Goal: Task Accomplishment & Management: Manage account settings

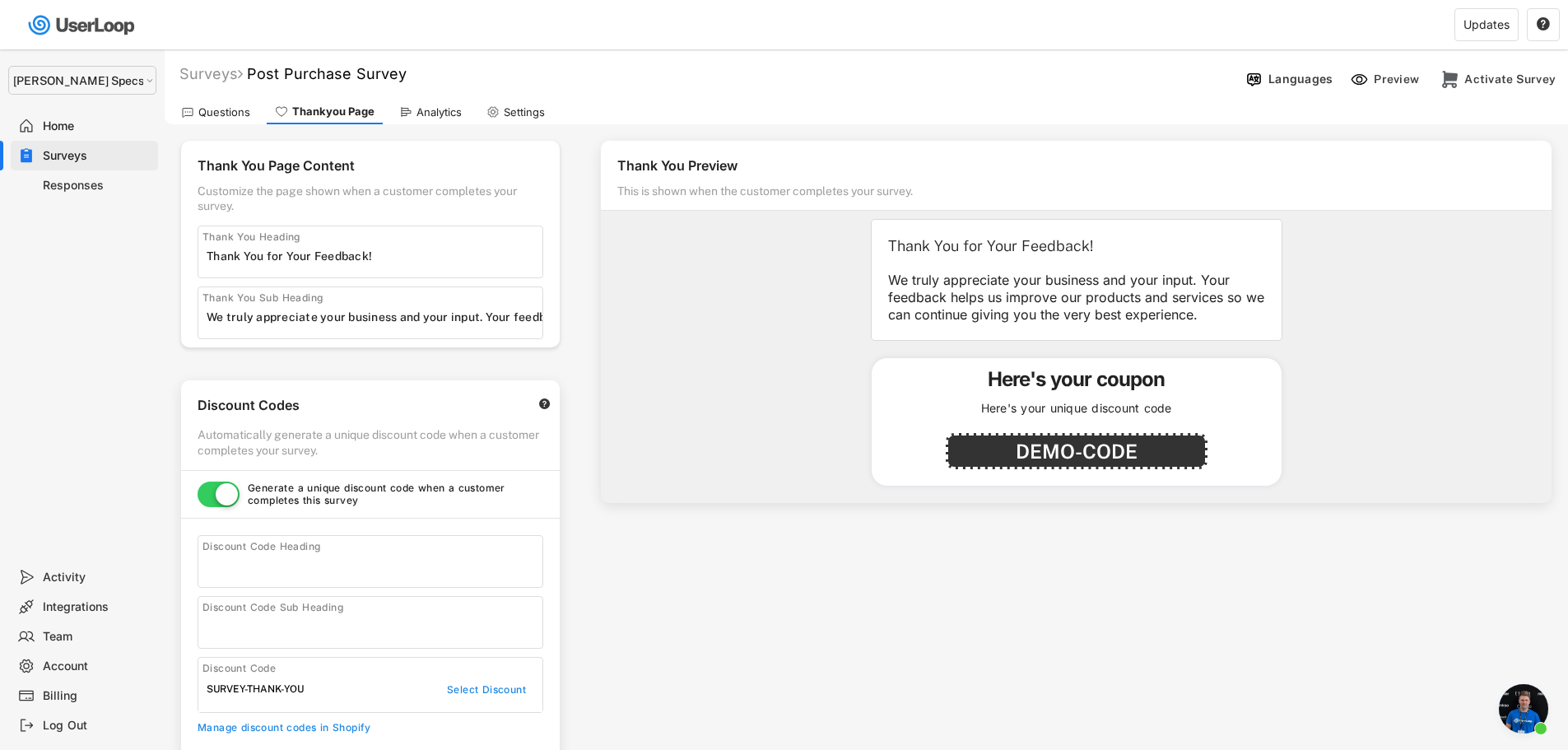
select select ""1348695171700984260__LOOKUP__1697634736591x266979510156241540""
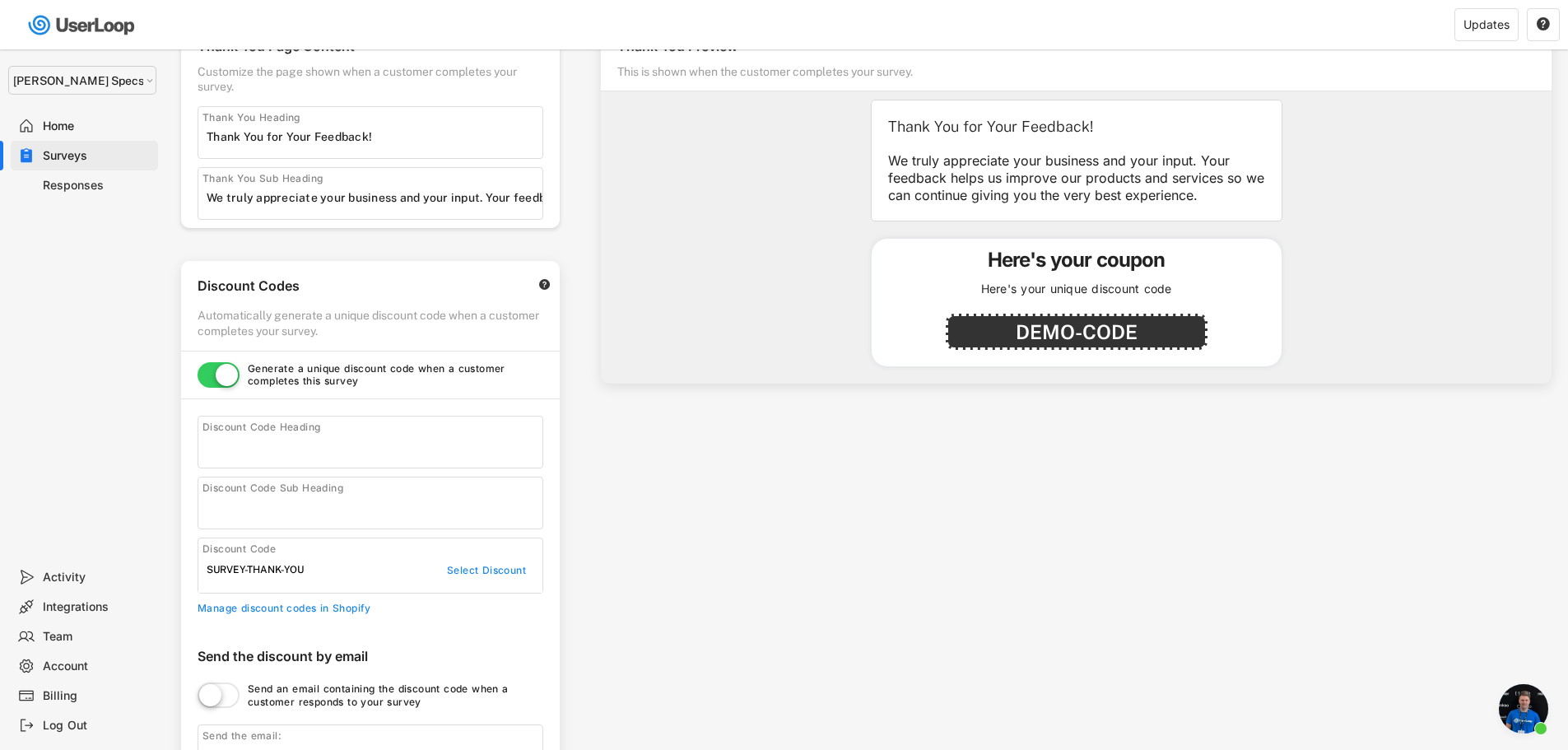
scroll to position [82, 0]
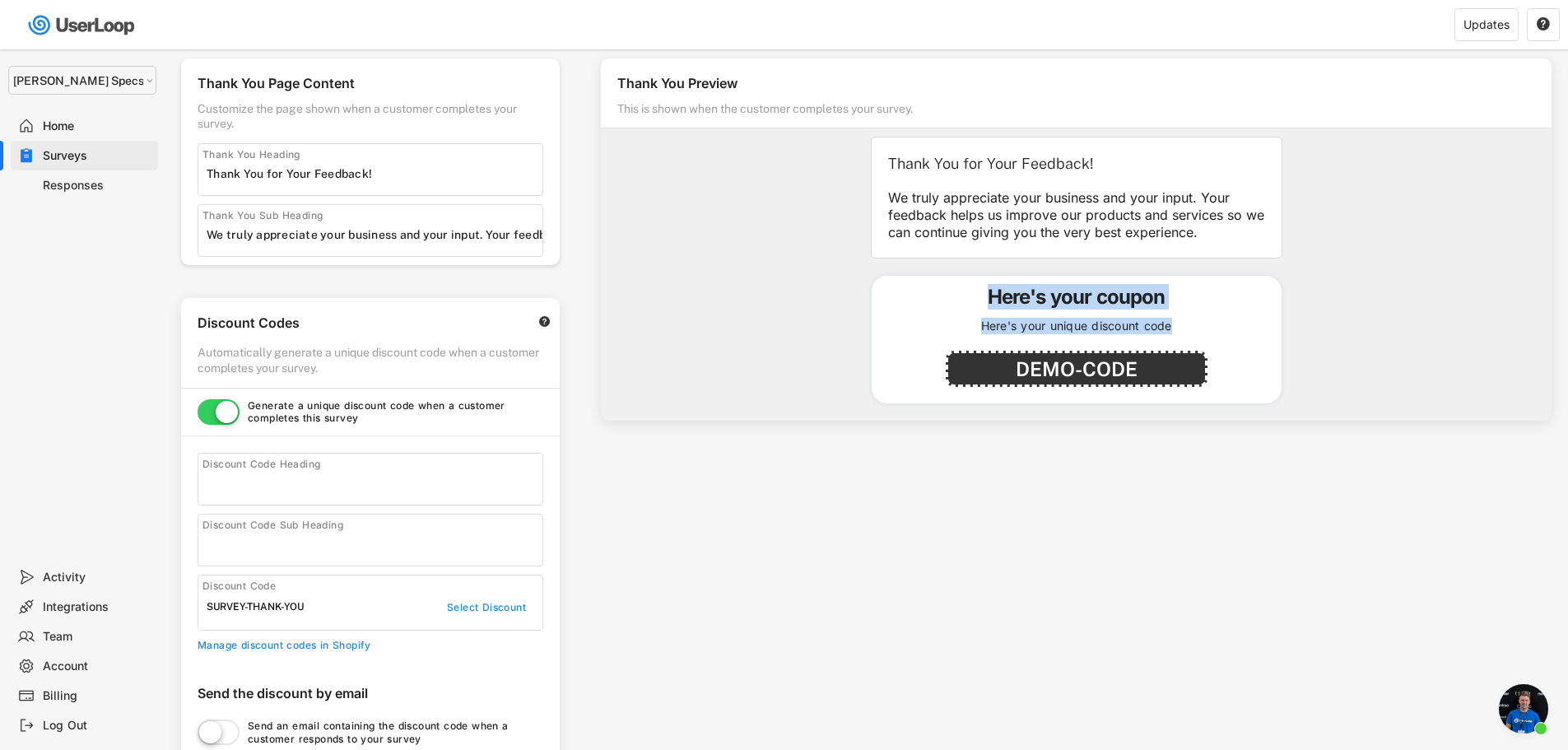
drag, startPoint x: 1185, startPoint y: 328, endPoint x: 988, endPoint y: 298, distance: 199.3
click at [988, 298] on div "Here's your coupon Here's your unique discount code DEMO-CODE" at bounding box center [1076, 339] width 411 height 129
copy div "Here's your coupon Here's your unique discount code"
click at [320, 490] on input "input" at bounding box center [373, 483] width 335 height 24
paste input "Here’s your unique discount code:"
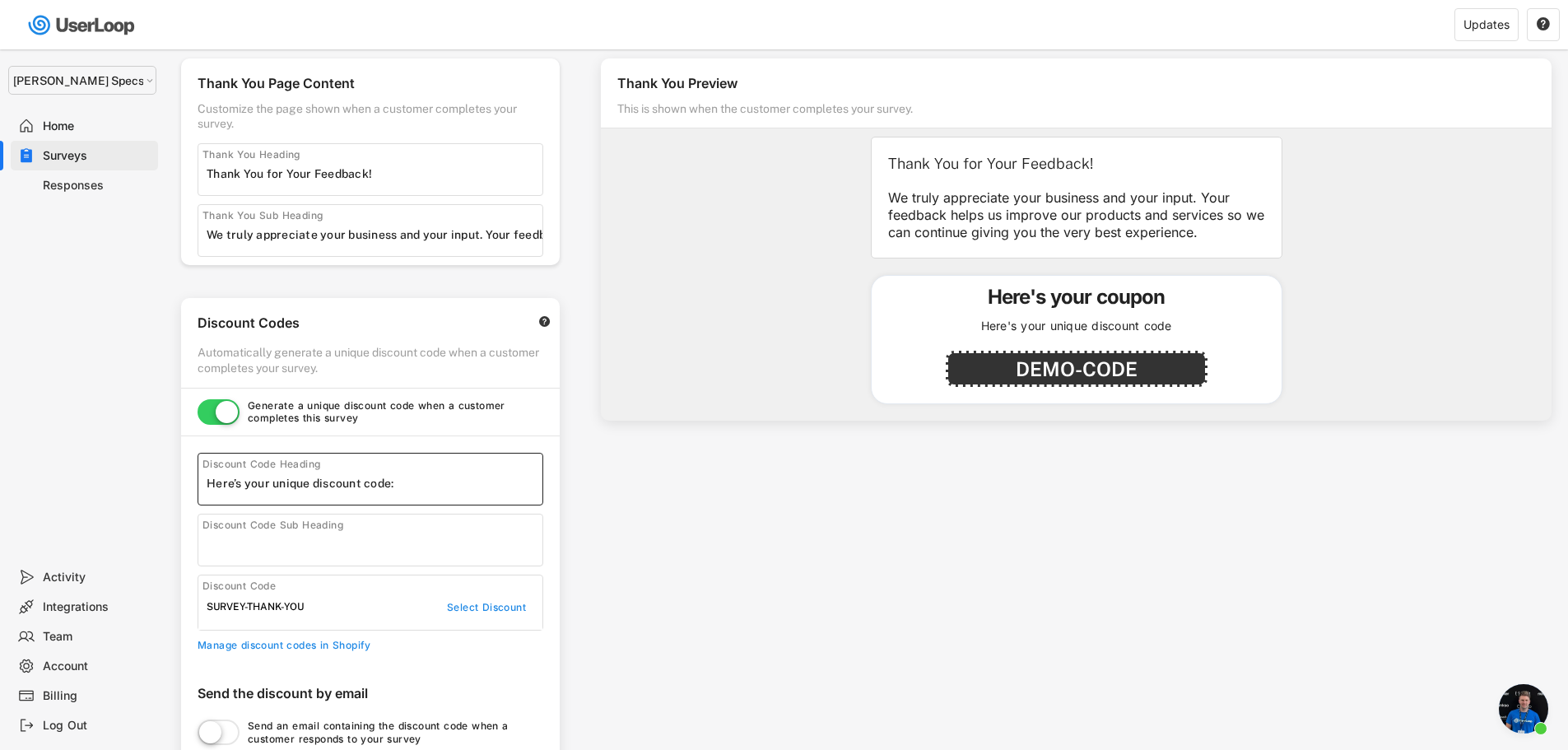
type input "Here’s your unique discount code:"
click at [282, 541] on input "input" at bounding box center [373, 544] width 335 height 24
paste input "Use it at checkout to get 15% off replacement lenses. Your input helps us conti…"
type input "Use it at checkout to get 15% off replacement lenses. Your input helps us conti…"
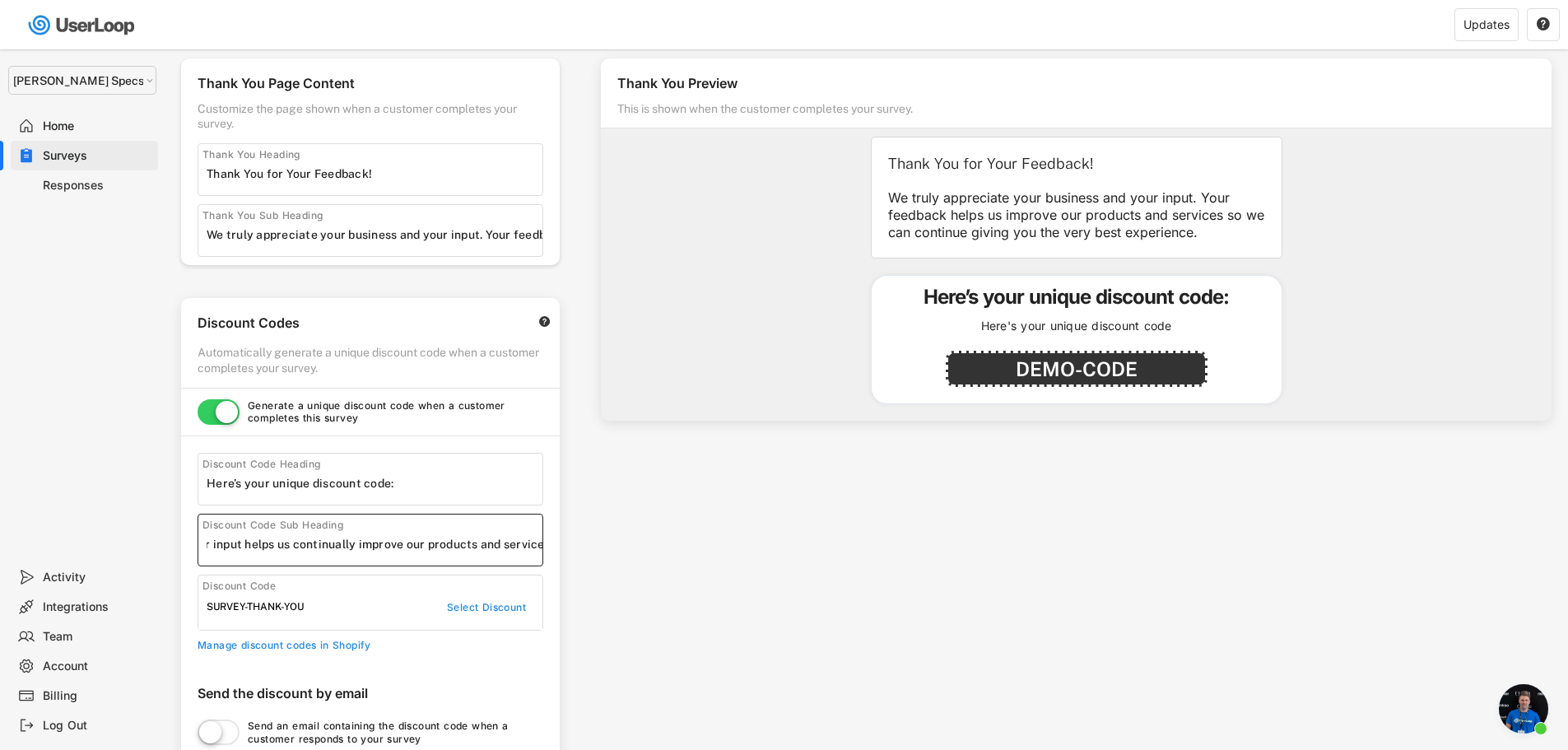
scroll to position [0, 0]
click at [429, 483] on input "input" at bounding box center [373, 483] width 335 height 24
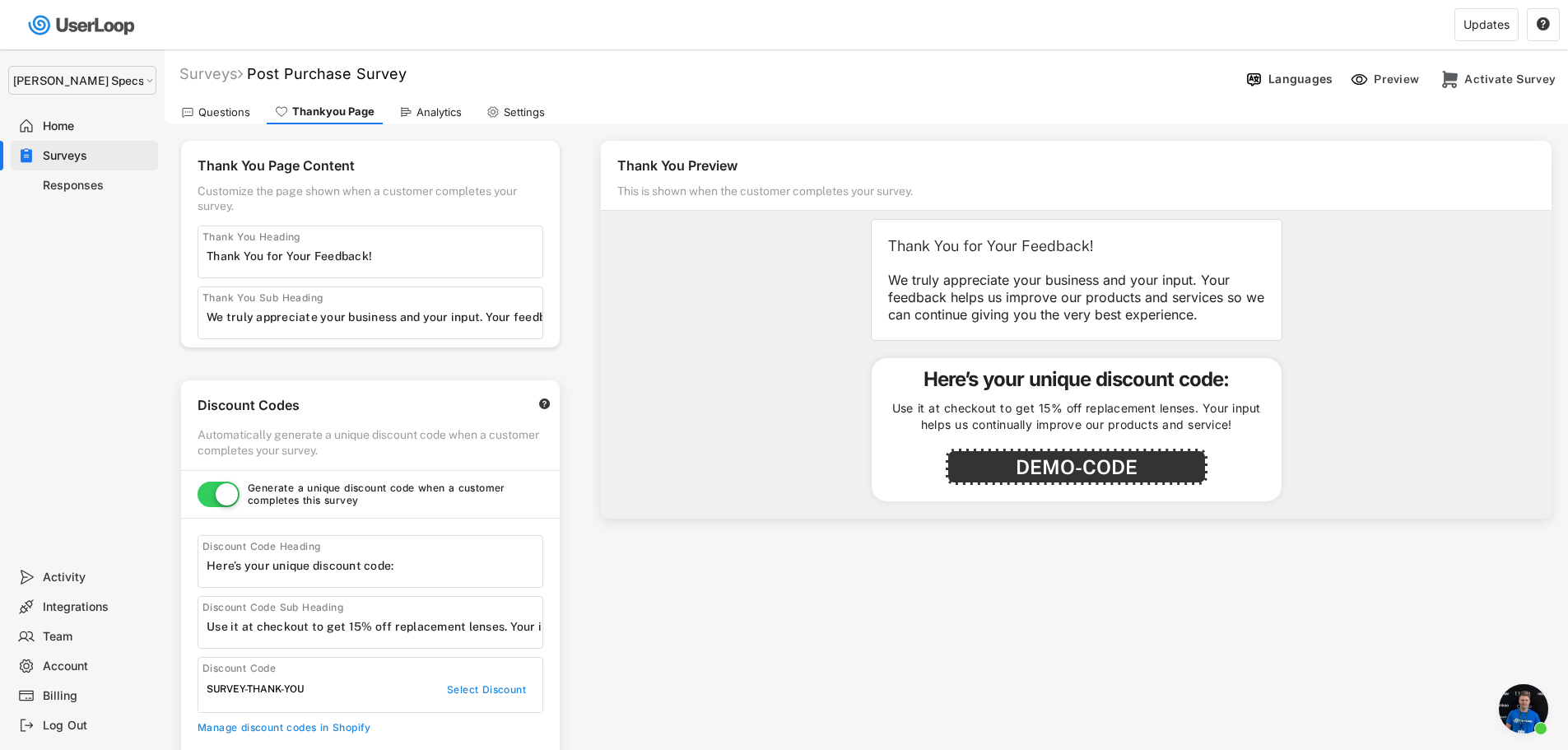
click at [747, 616] on div "Thank You Preview This is shown when the customer completes your survey. Thank …" at bounding box center [1076, 468] width 984 height 688
click at [427, 115] on div "Analytics" at bounding box center [439, 112] width 45 height 14
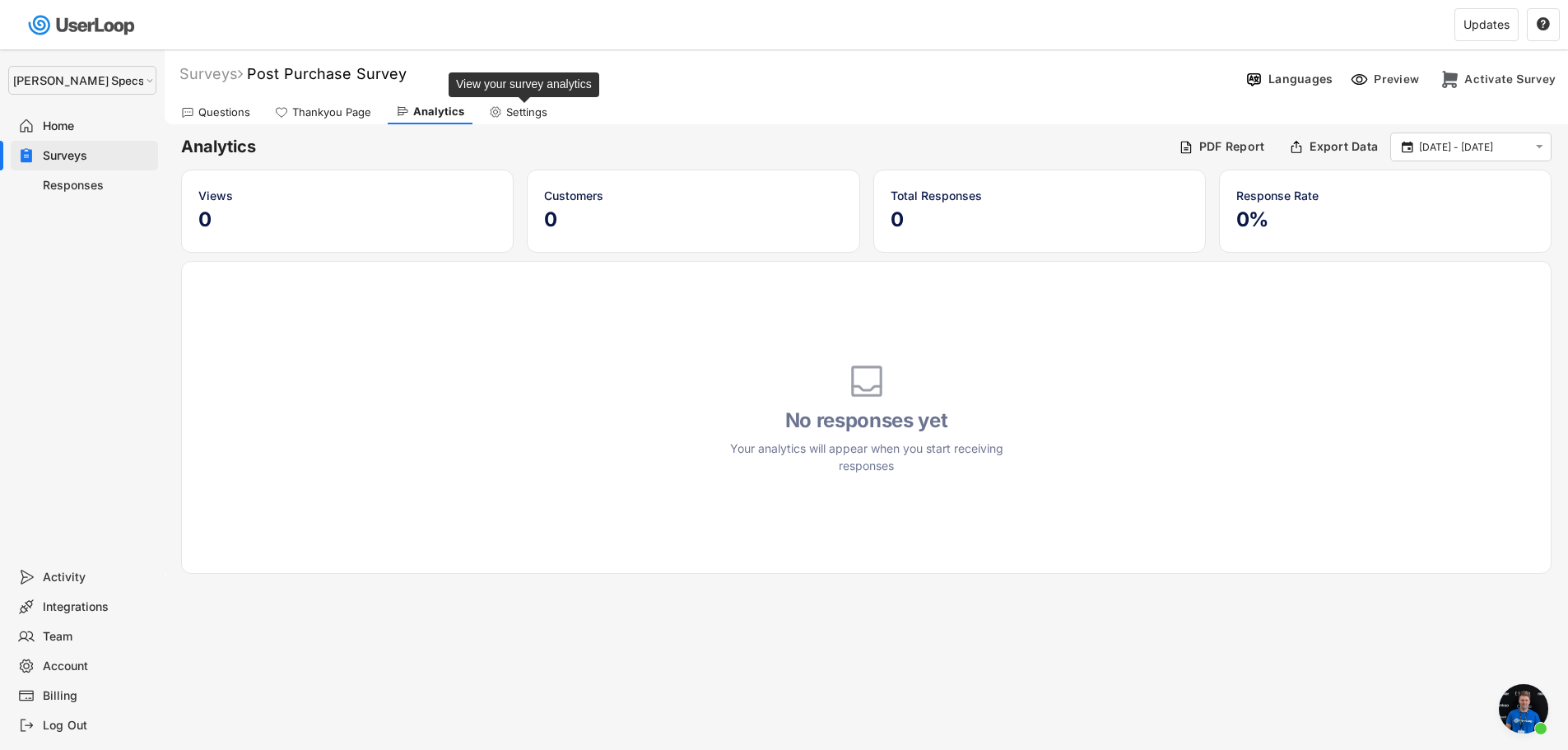
click at [506, 115] on div "Settings" at bounding box center [527, 112] width 42 height 14
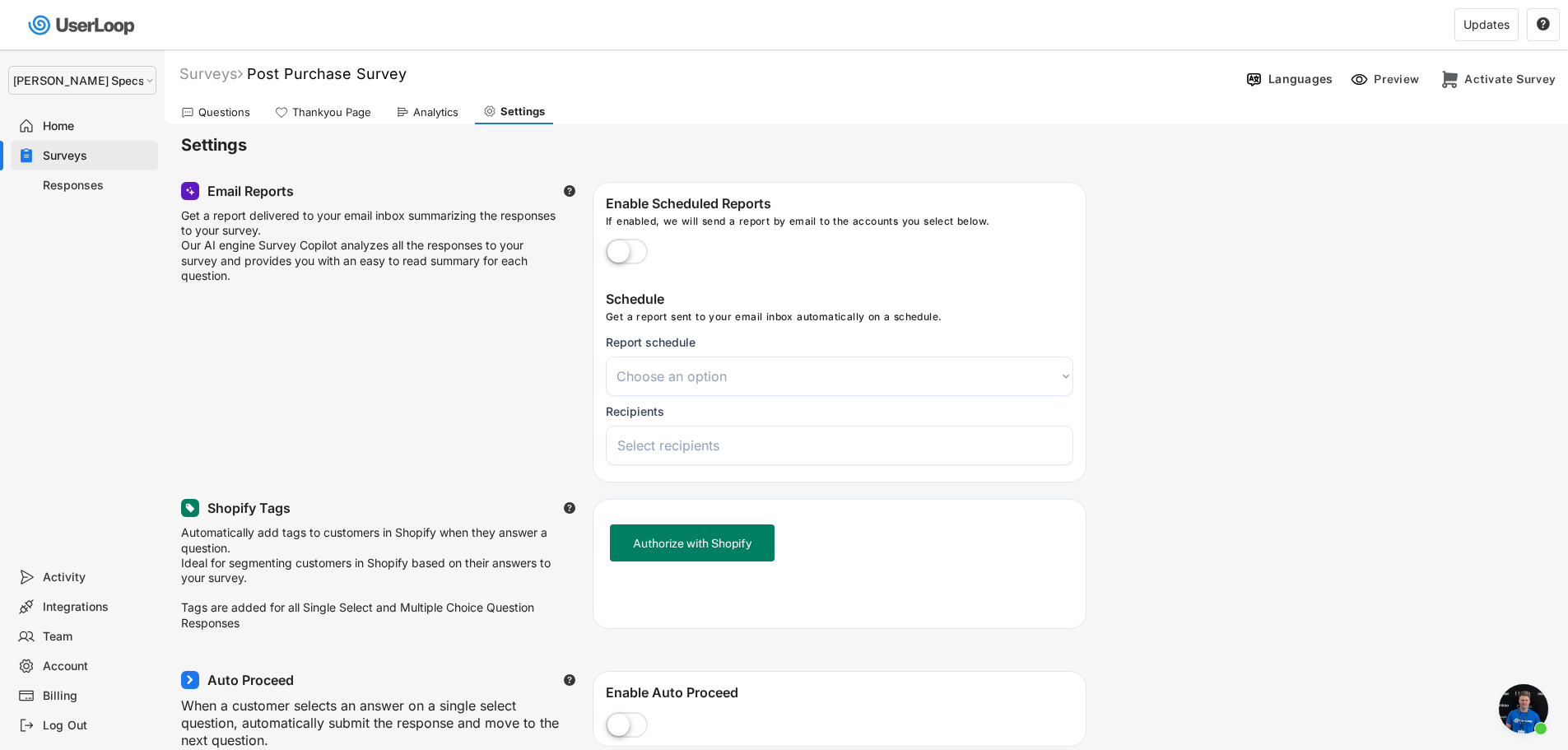
click at [426, 119] on div "Analytics" at bounding box center [427, 111] width 79 height 24
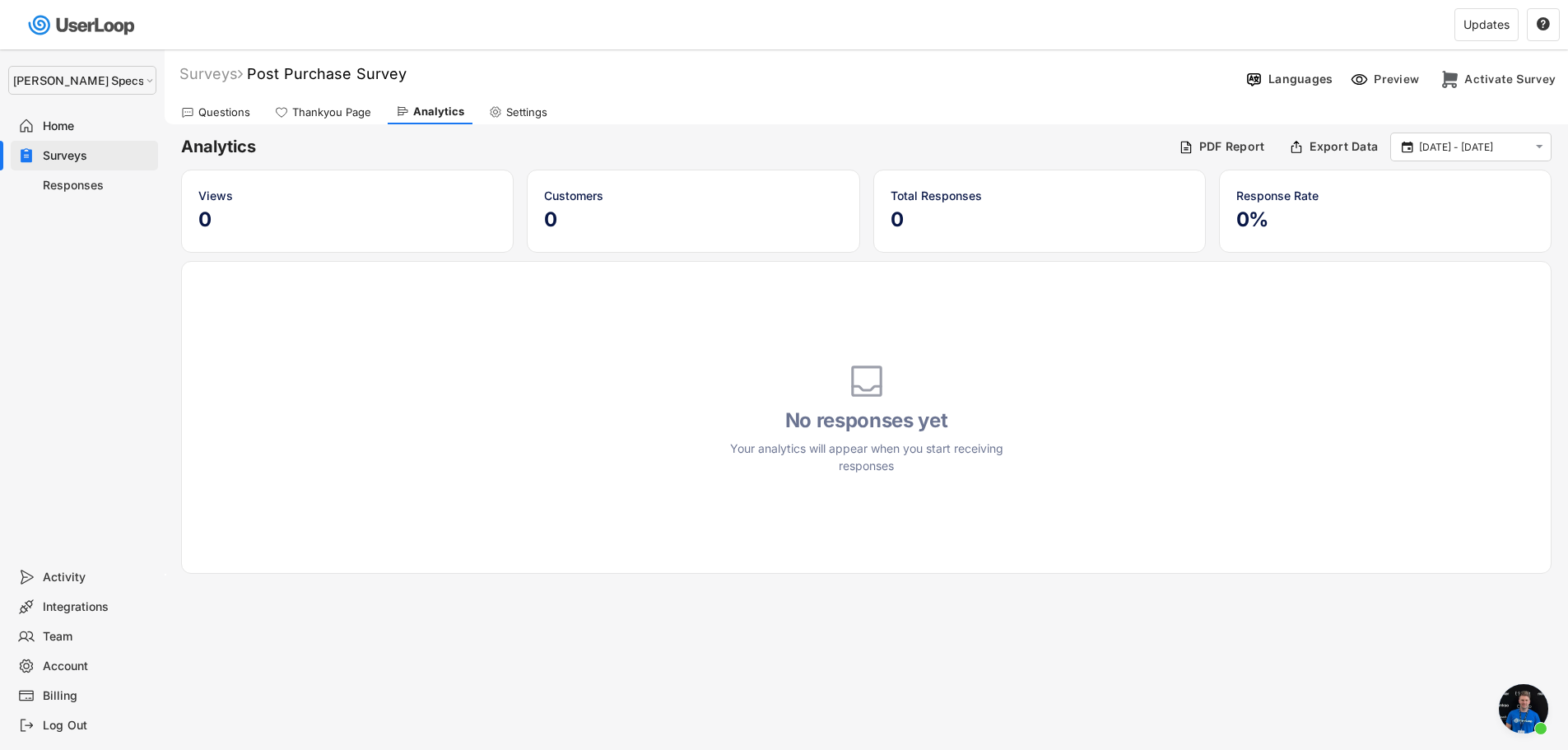
click at [361, 101] on div "Thankyou Page" at bounding box center [323, 111] width 113 height 24
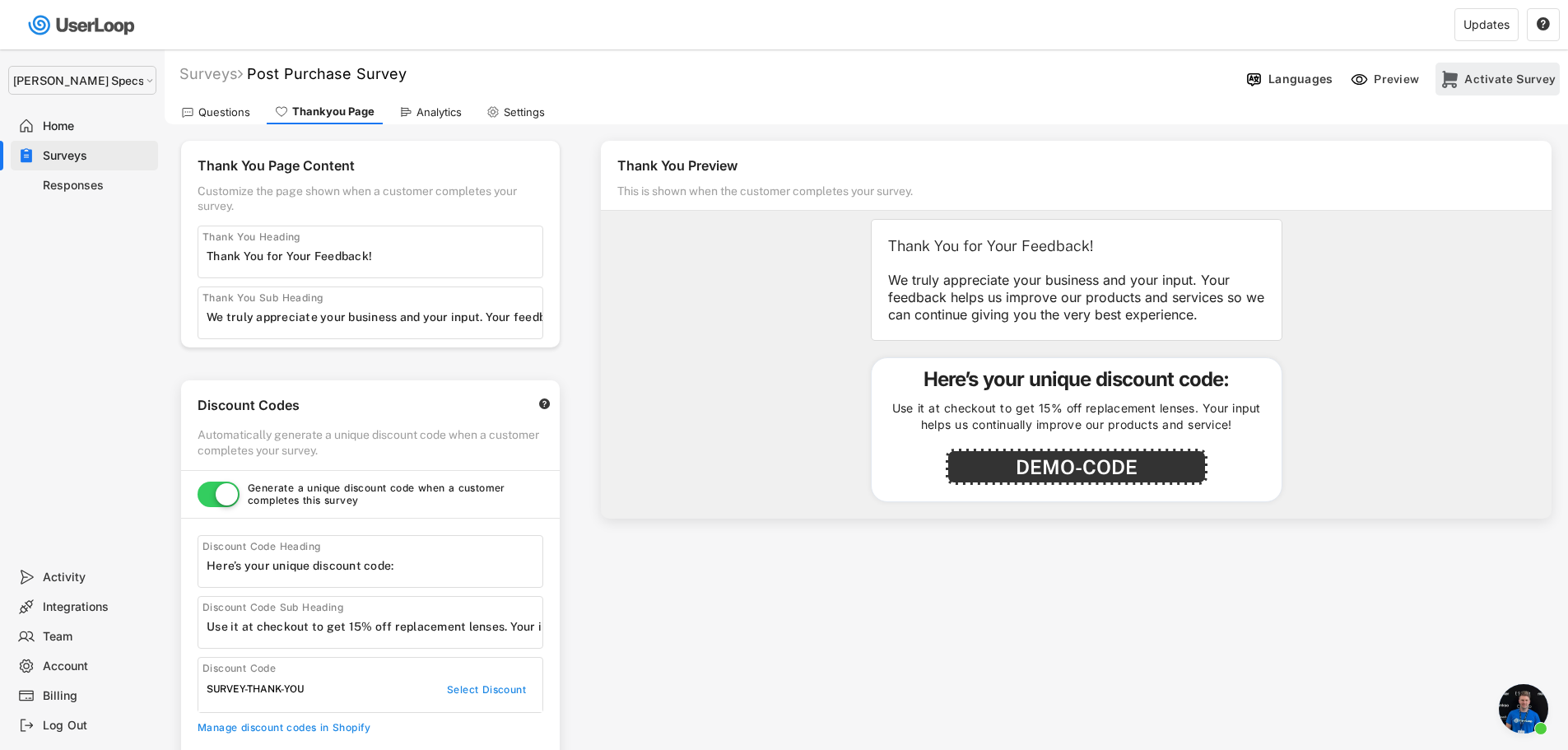
click at [1517, 73] on div "Activate Survey" at bounding box center [1509, 79] width 91 height 14
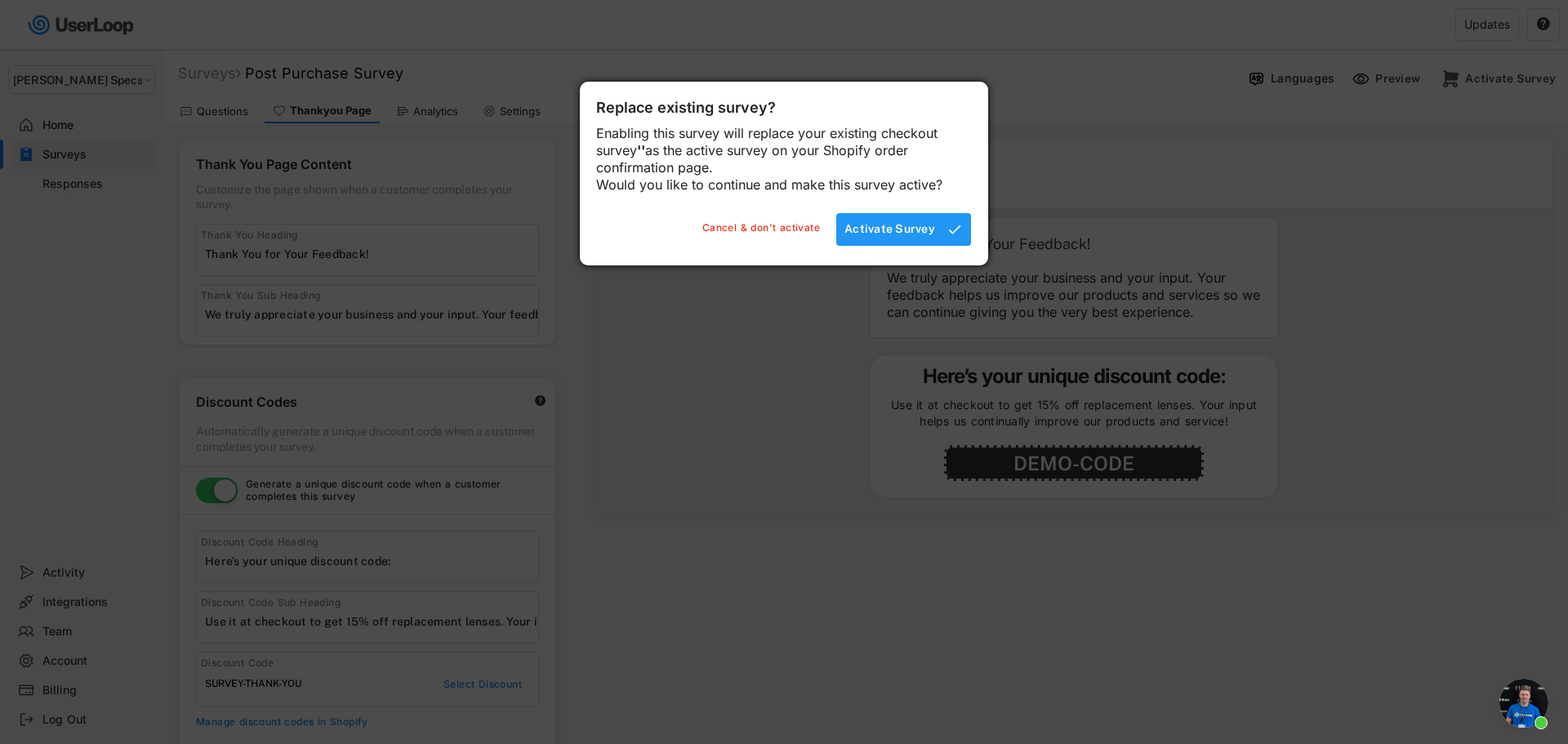
click at [910, 236] on div "Activate Survey" at bounding box center [889, 229] width 91 height 14
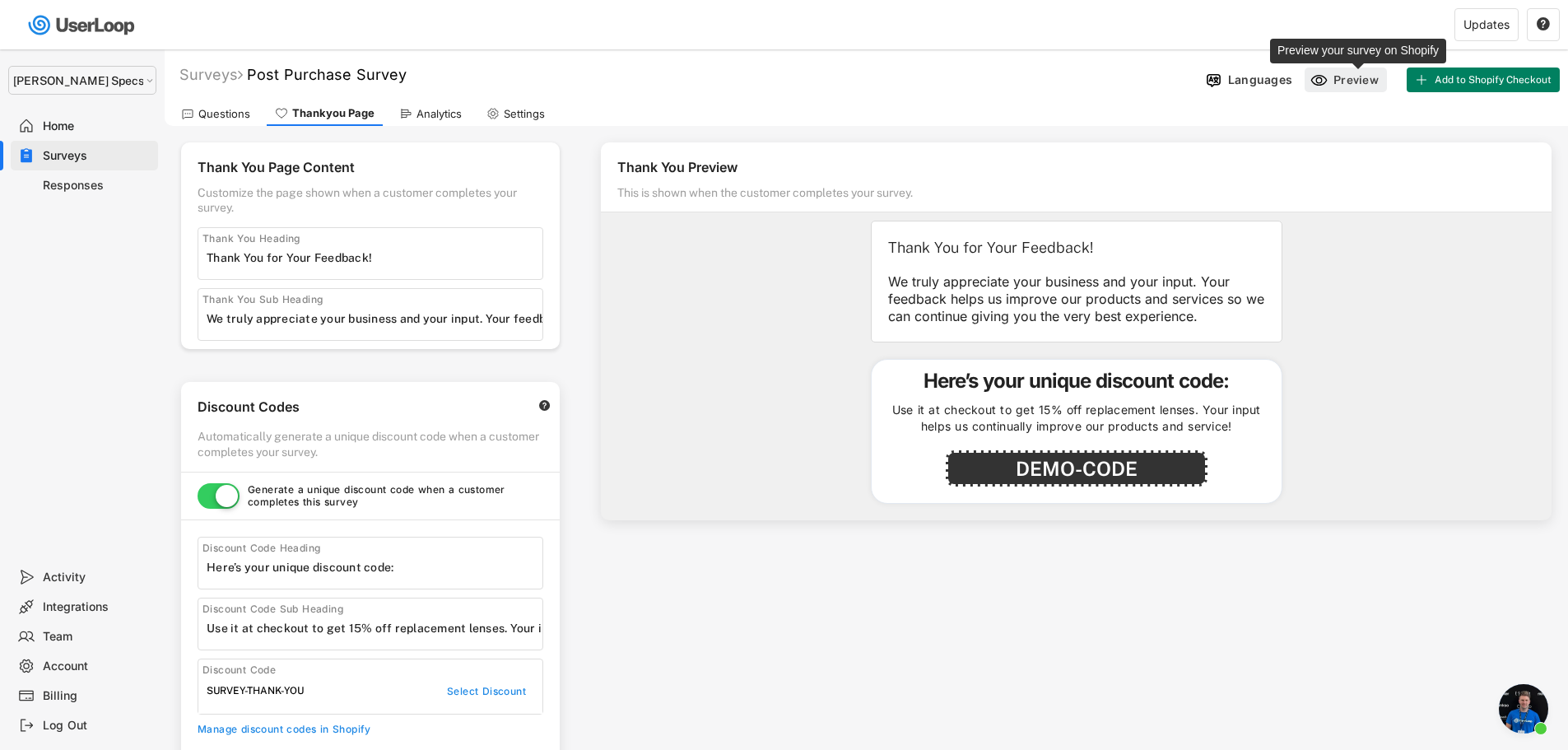
click at [1361, 82] on div "Preview" at bounding box center [1358, 80] width 50 height 14
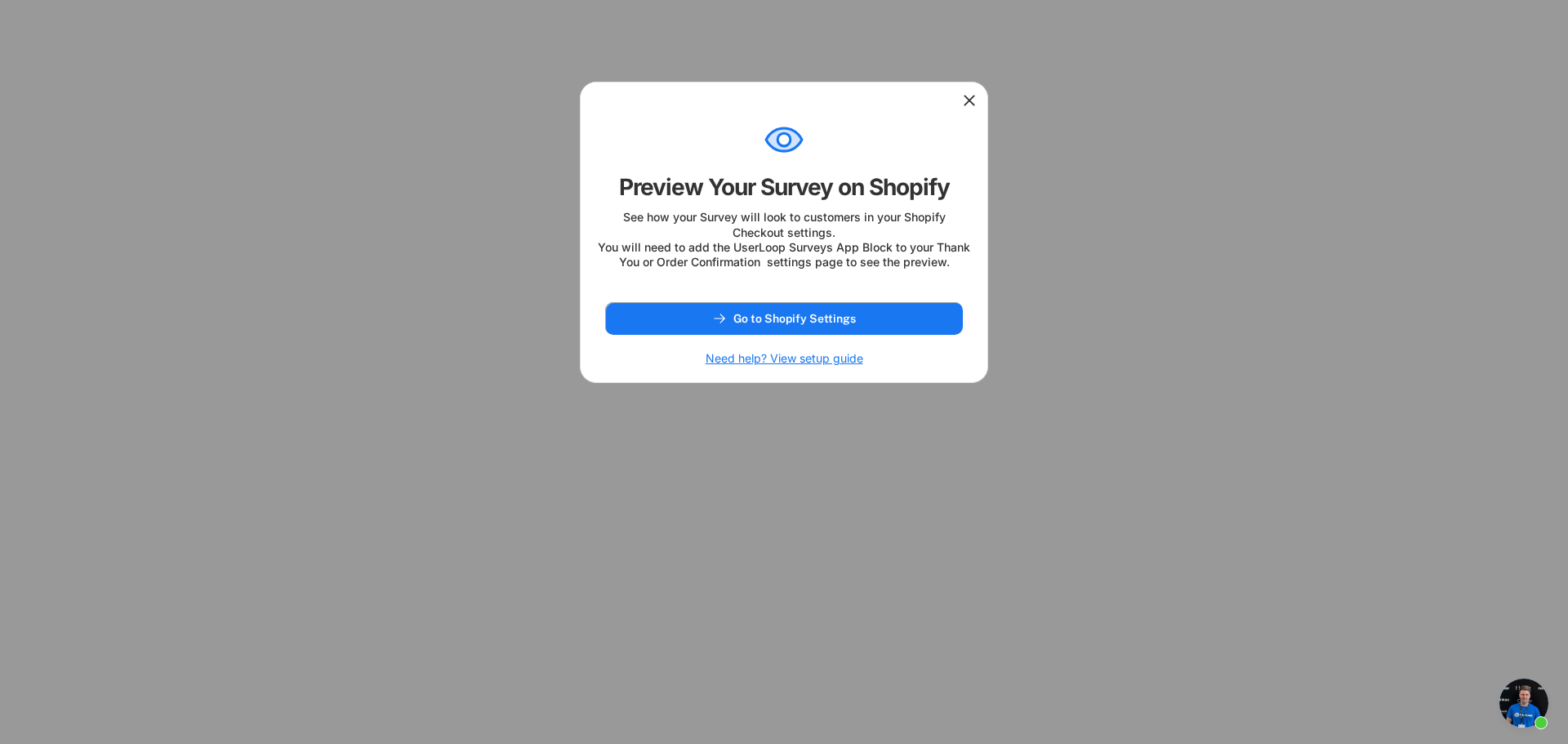
click at [973, 102] on icon at bounding box center [969, 101] width 16 height 16
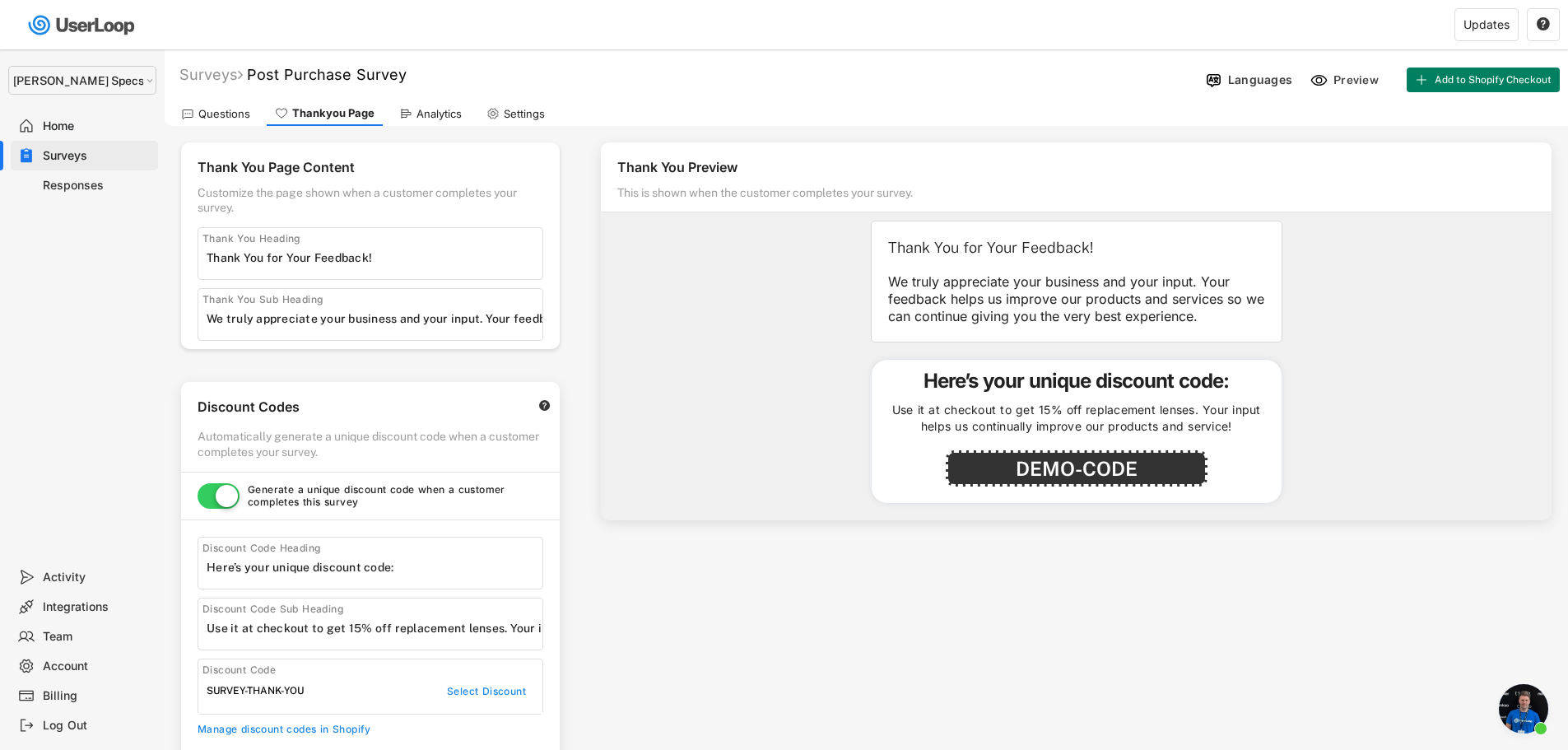
click at [427, 109] on div "Analytics" at bounding box center [439, 113] width 45 height 14
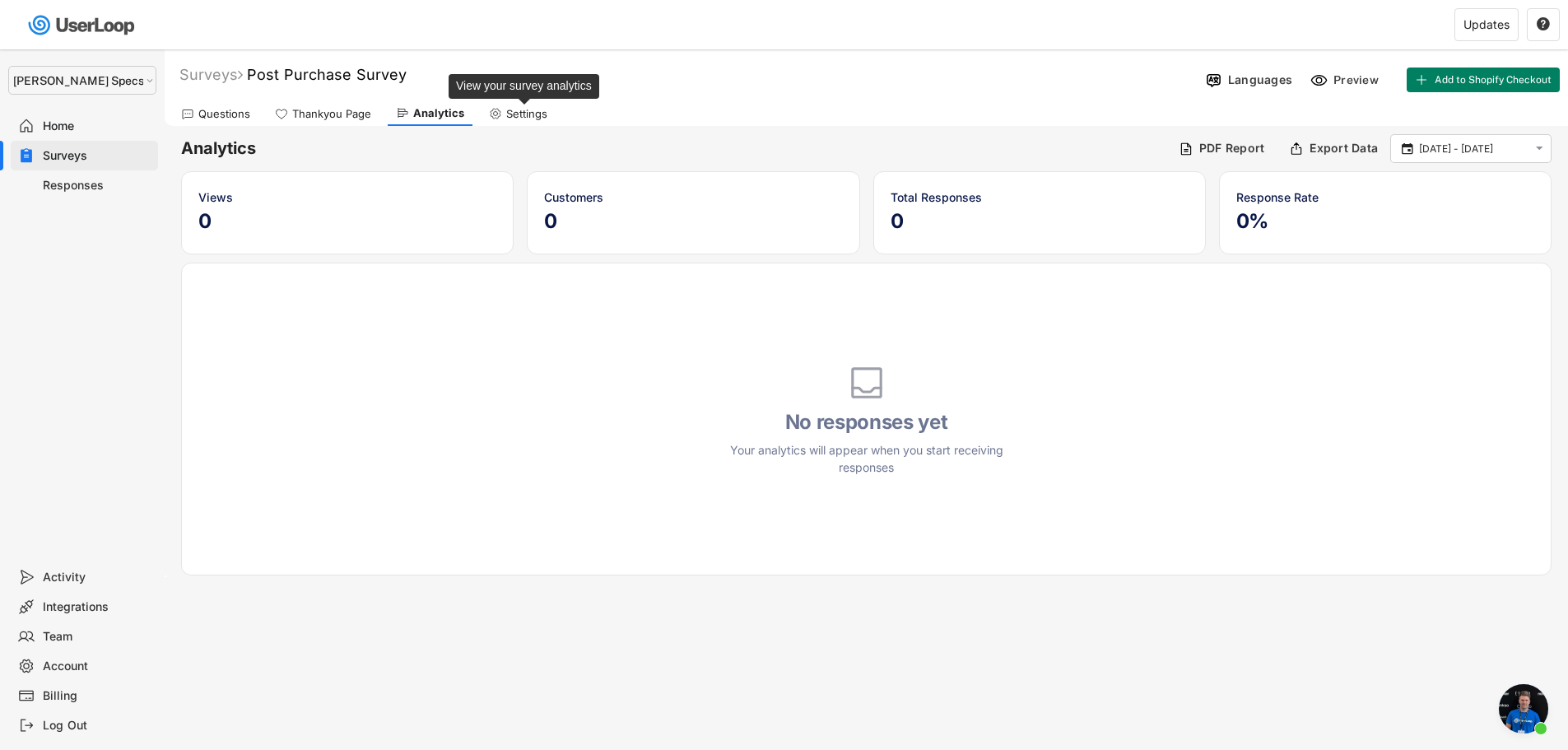
click at [509, 115] on div "Settings" at bounding box center [527, 113] width 42 height 14
select select
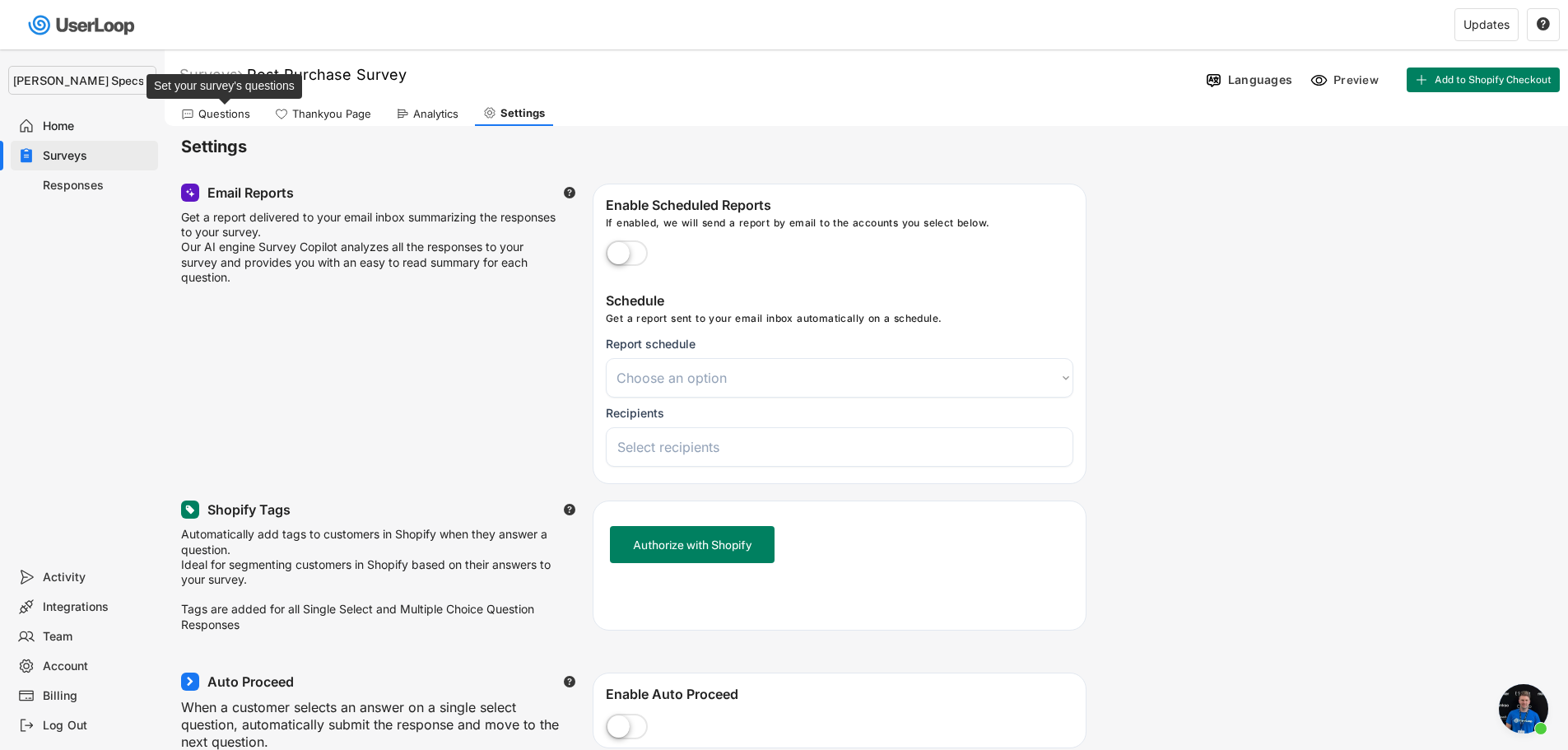
click at [226, 115] on div "Questions" at bounding box center [223, 113] width 52 height 14
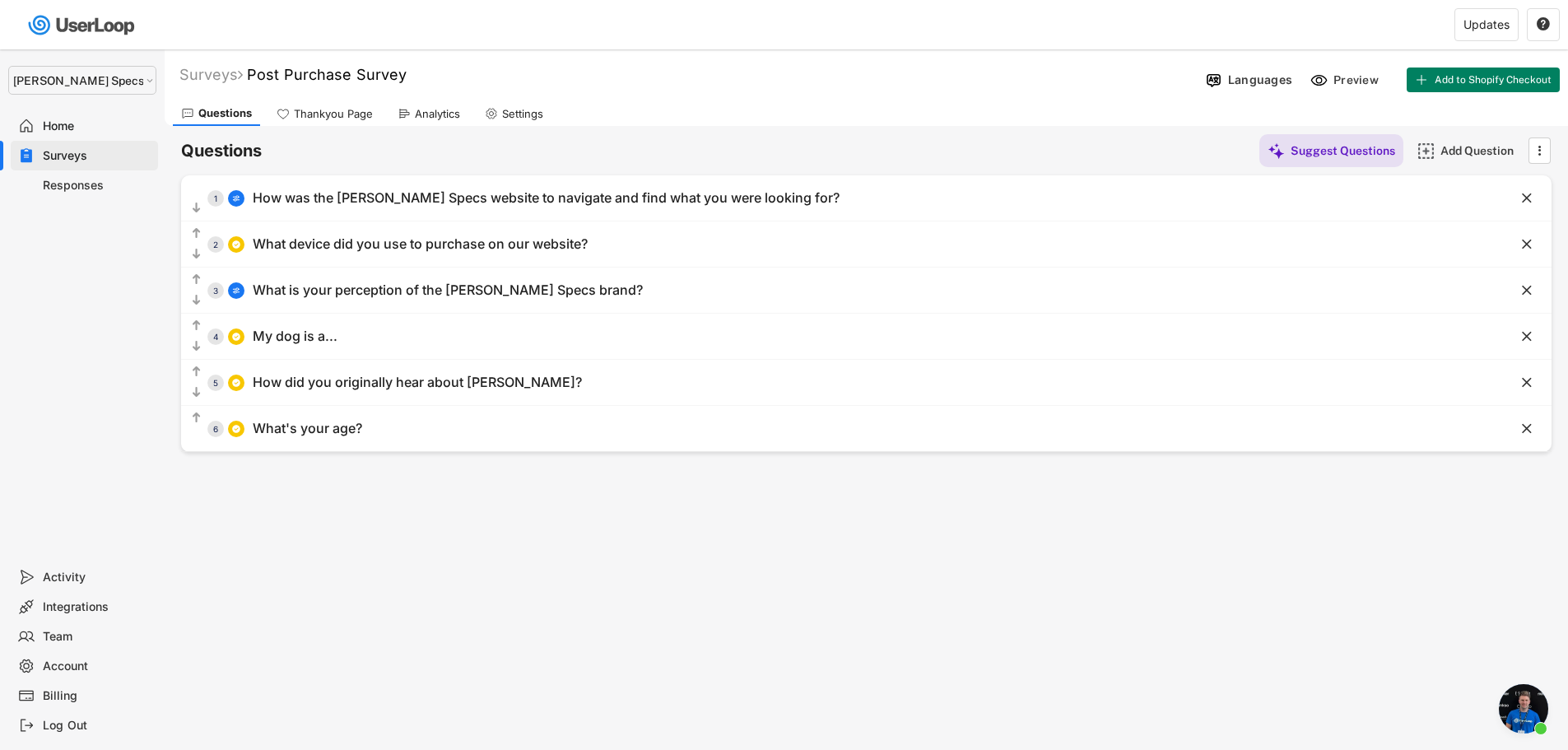
click at [61, 643] on div "Team" at bounding box center [97, 636] width 109 height 15
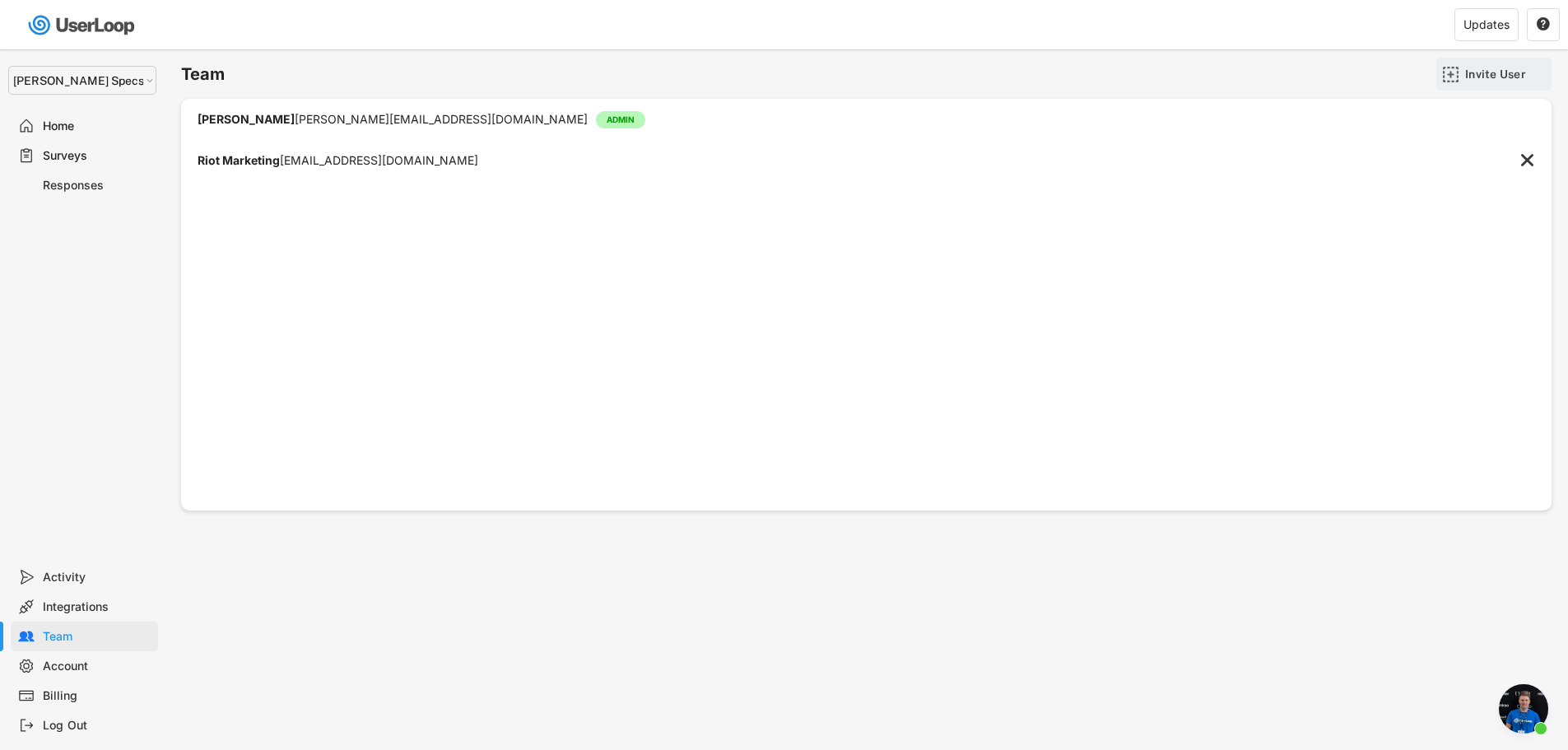
click at [1497, 75] on div "Invite User" at bounding box center [1506, 74] width 82 height 14
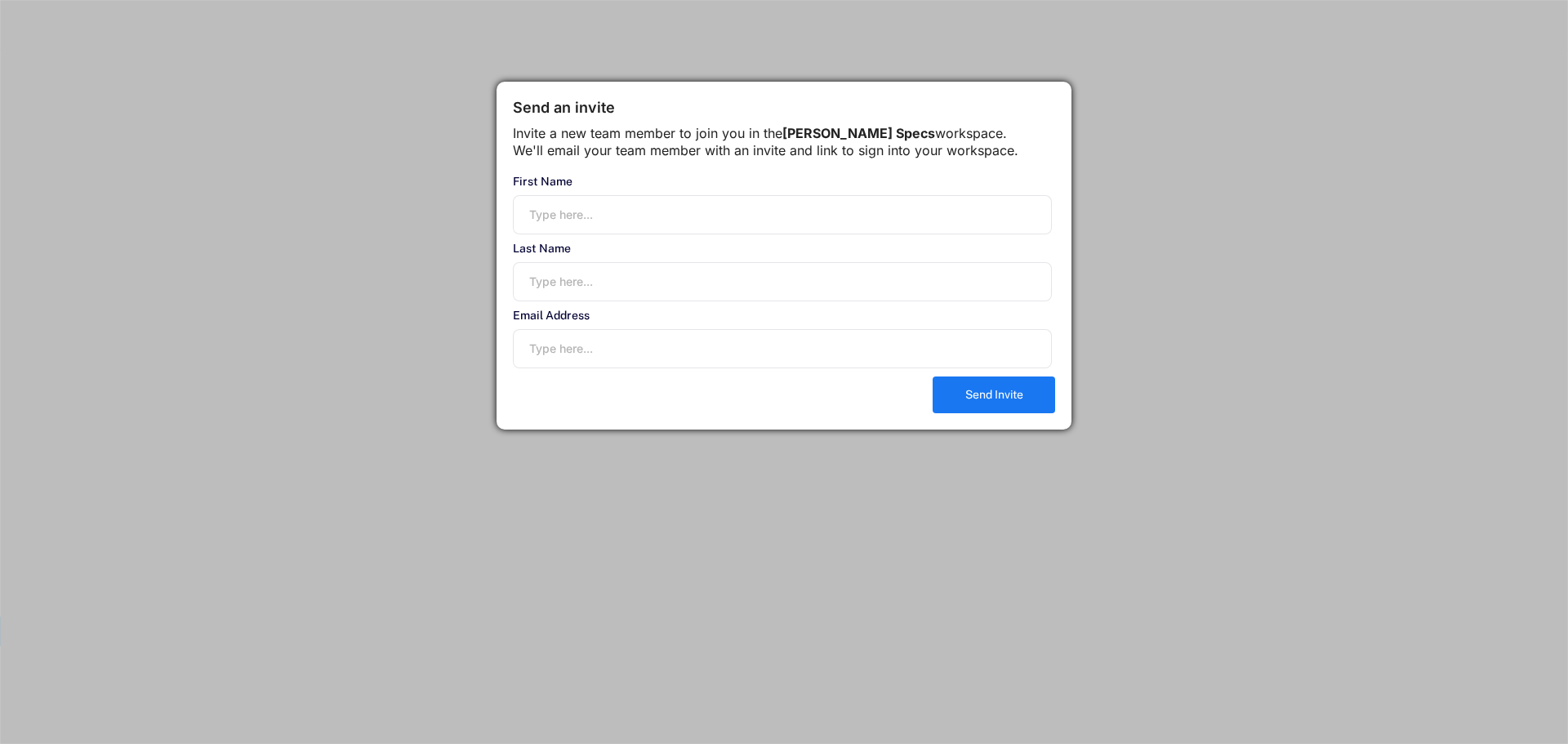
click at [582, 368] on input "email" at bounding box center [782, 349] width 539 height 39
paste input "[PERSON_NAME][EMAIL_ADDRESS][DOMAIN_NAME]"
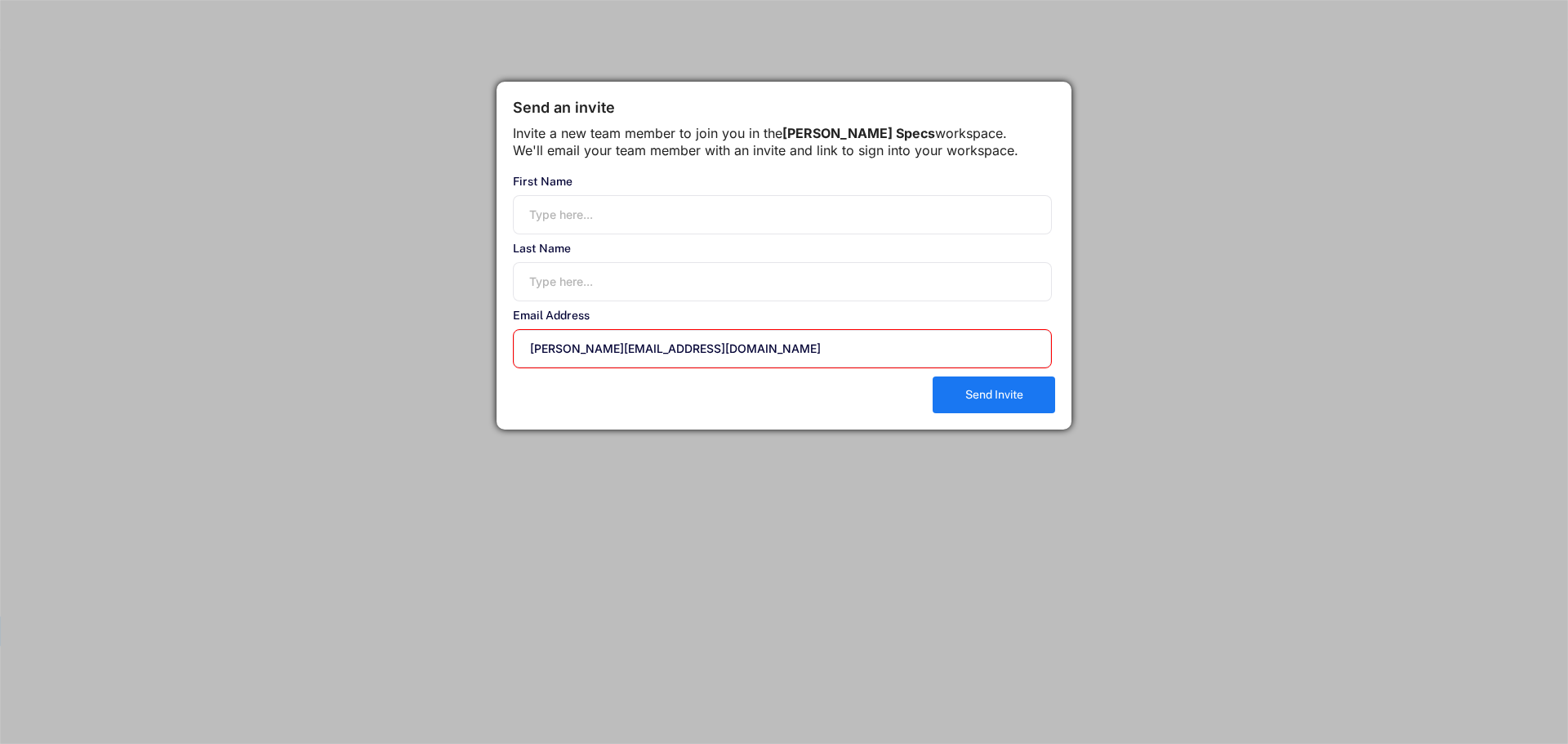
type input "[PERSON_NAME][EMAIL_ADDRESS][DOMAIN_NAME]"
click at [583, 234] on input "input" at bounding box center [782, 215] width 539 height 39
type input "[PERSON_NAME]"
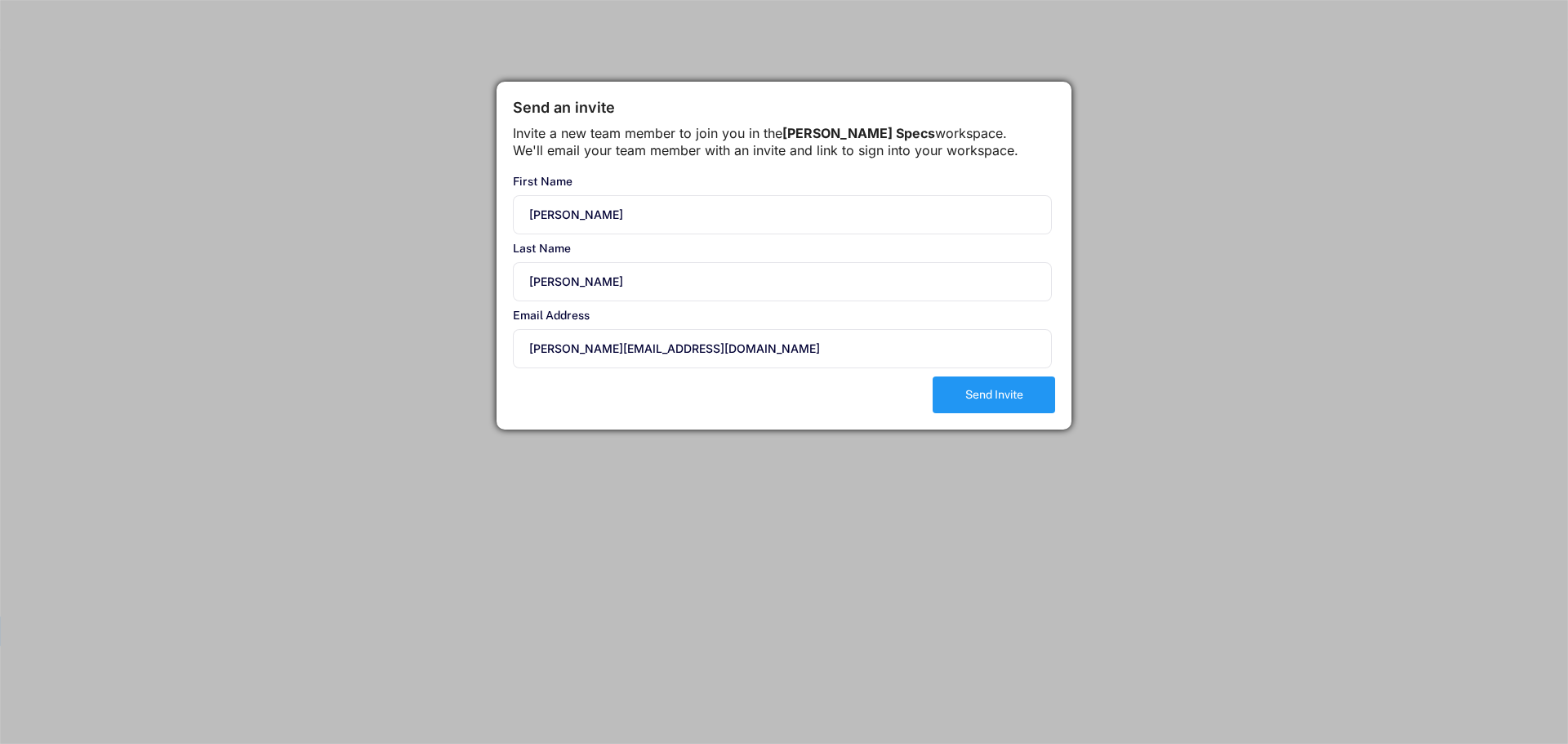
type input "[PERSON_NAME]"
click at [1019, 405] on button "Send Invite" at bounding box center [993, 395] width 123 height 37
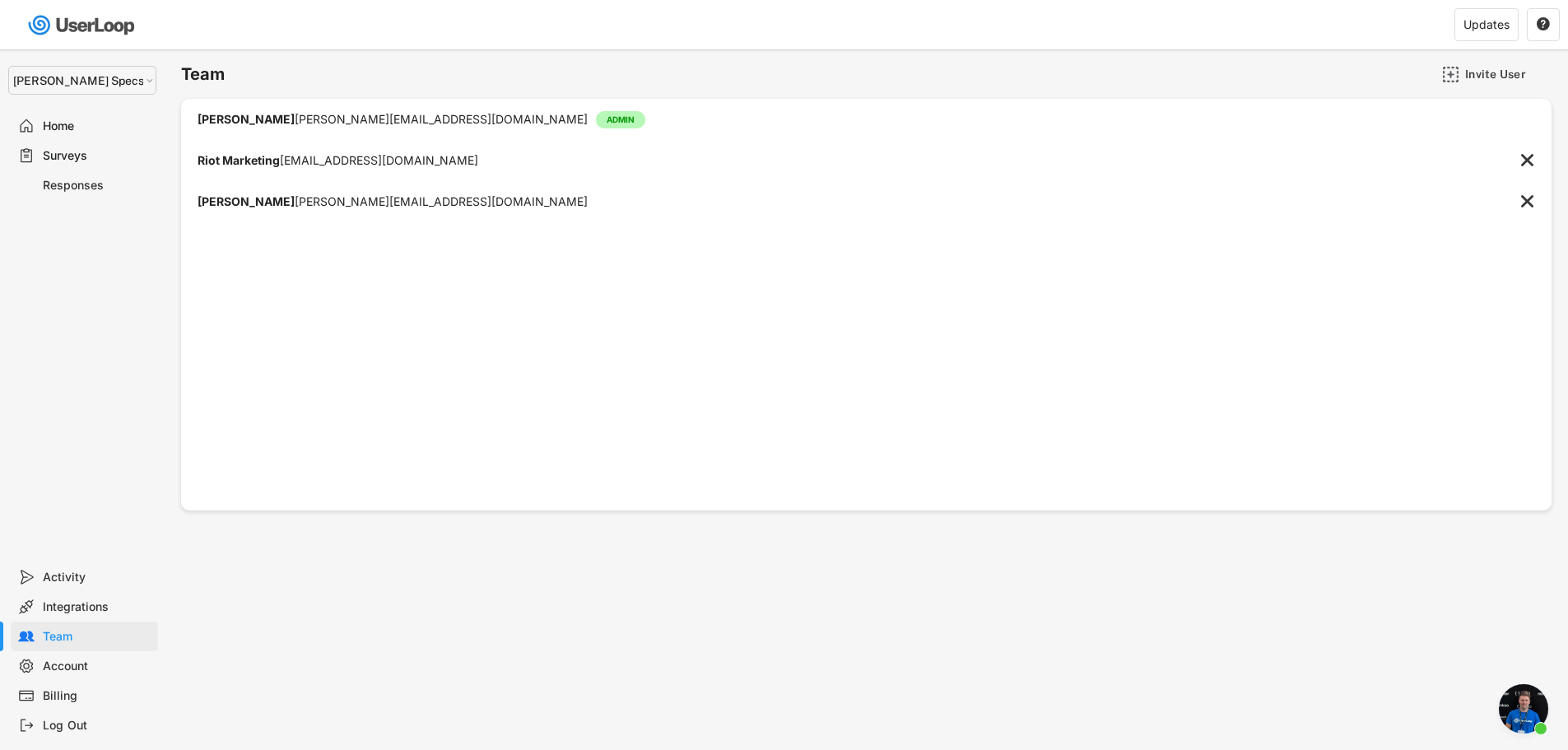
click at [66, 157] on div "Surveys" at bounding box center [97, 156] width 109 height 15
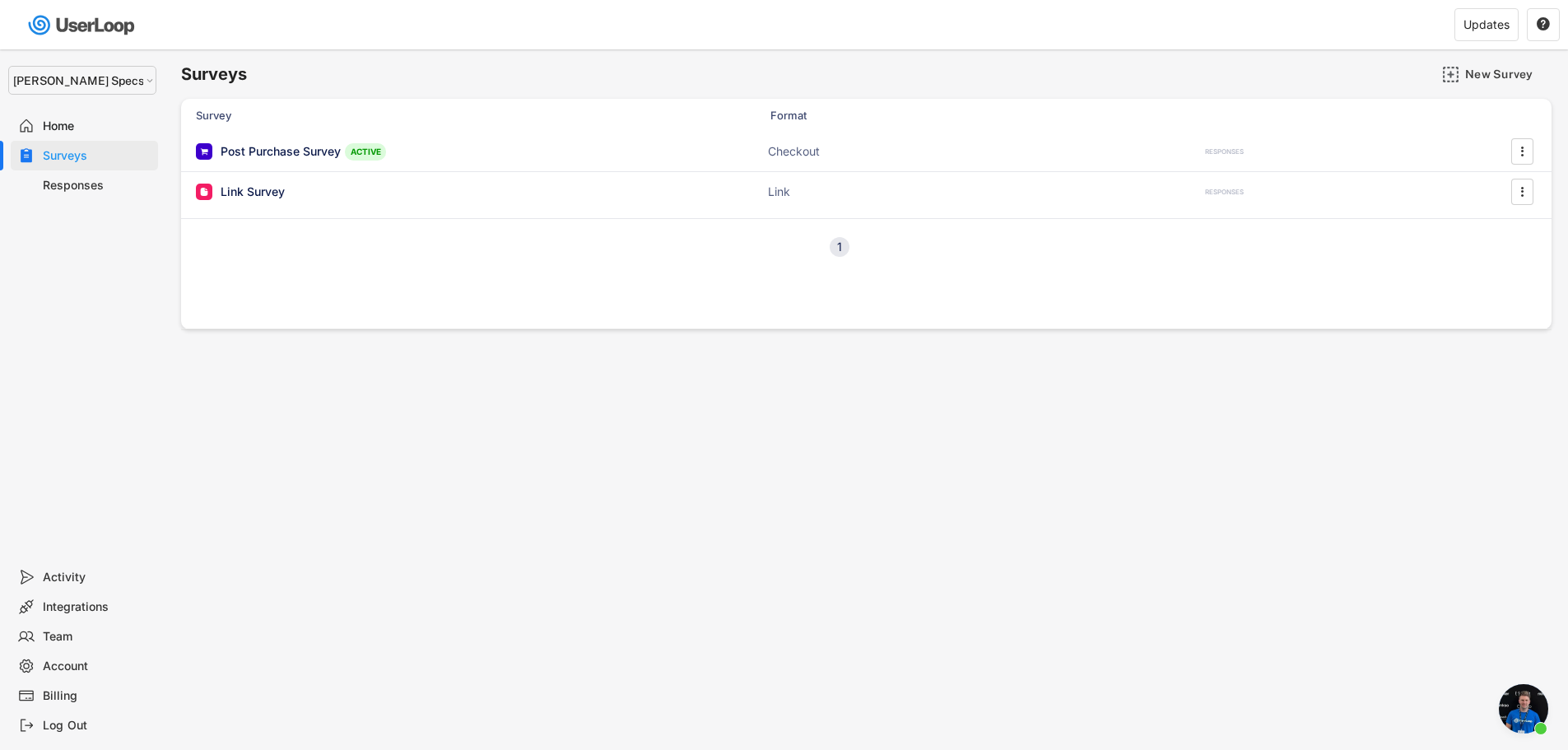
click at [67, 190] on div "Responses" at bounding box center [97, 185] width 109 height 15
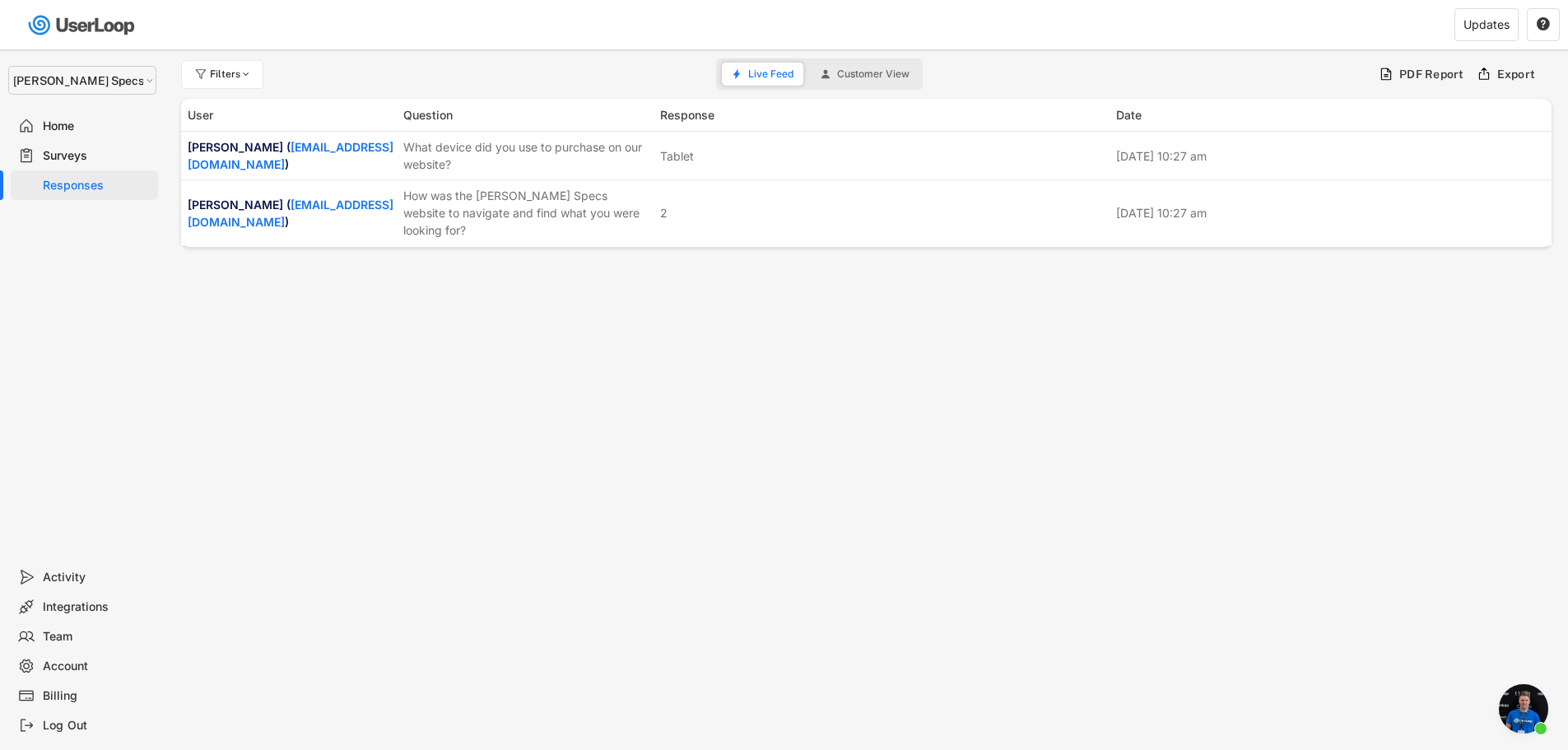
click at [68, 152] on div "Surveys" at bounding box center [97, 156] width 109 height 15
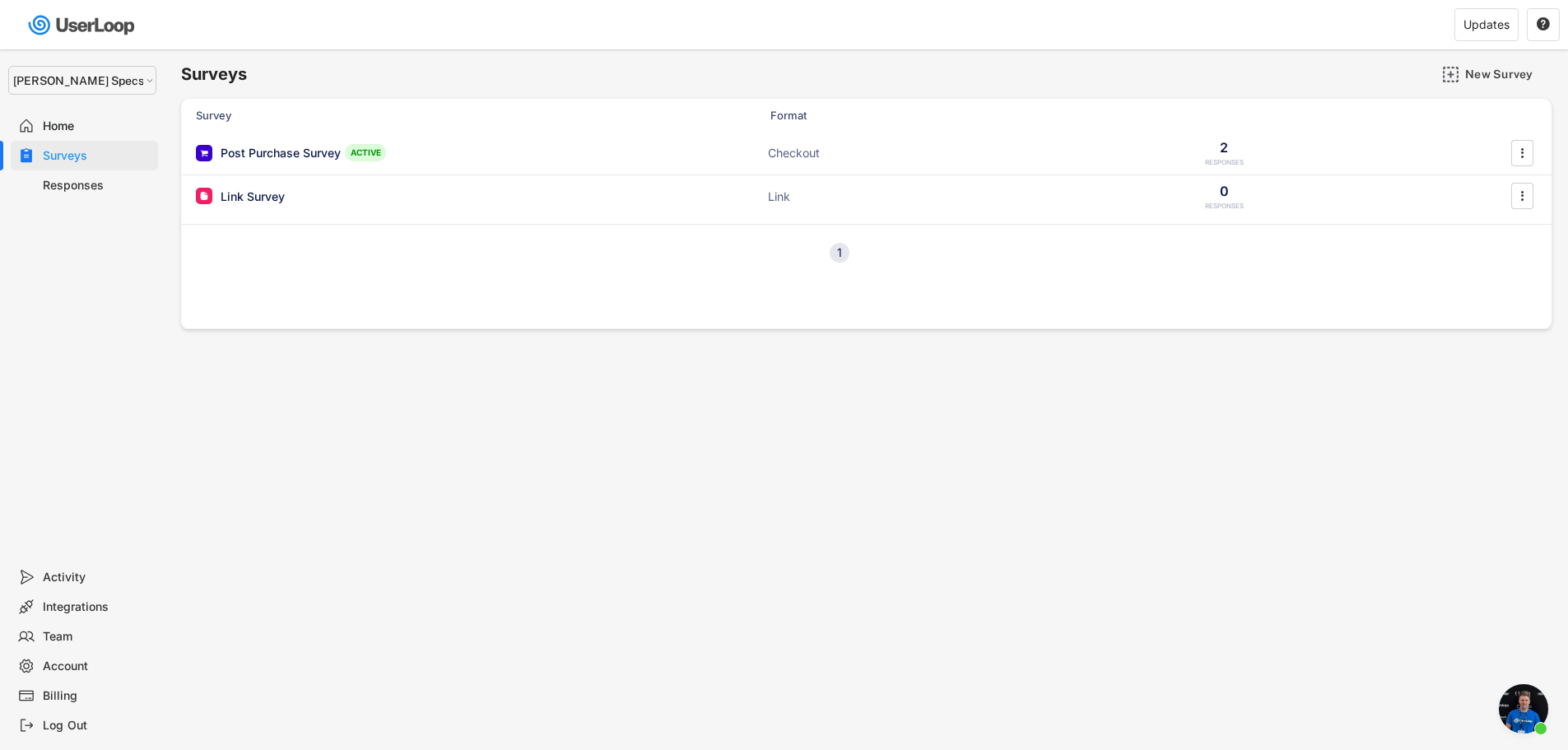
click at [66, 189] on div "Responses" at bounding box center [97, 185] width 109 height 15
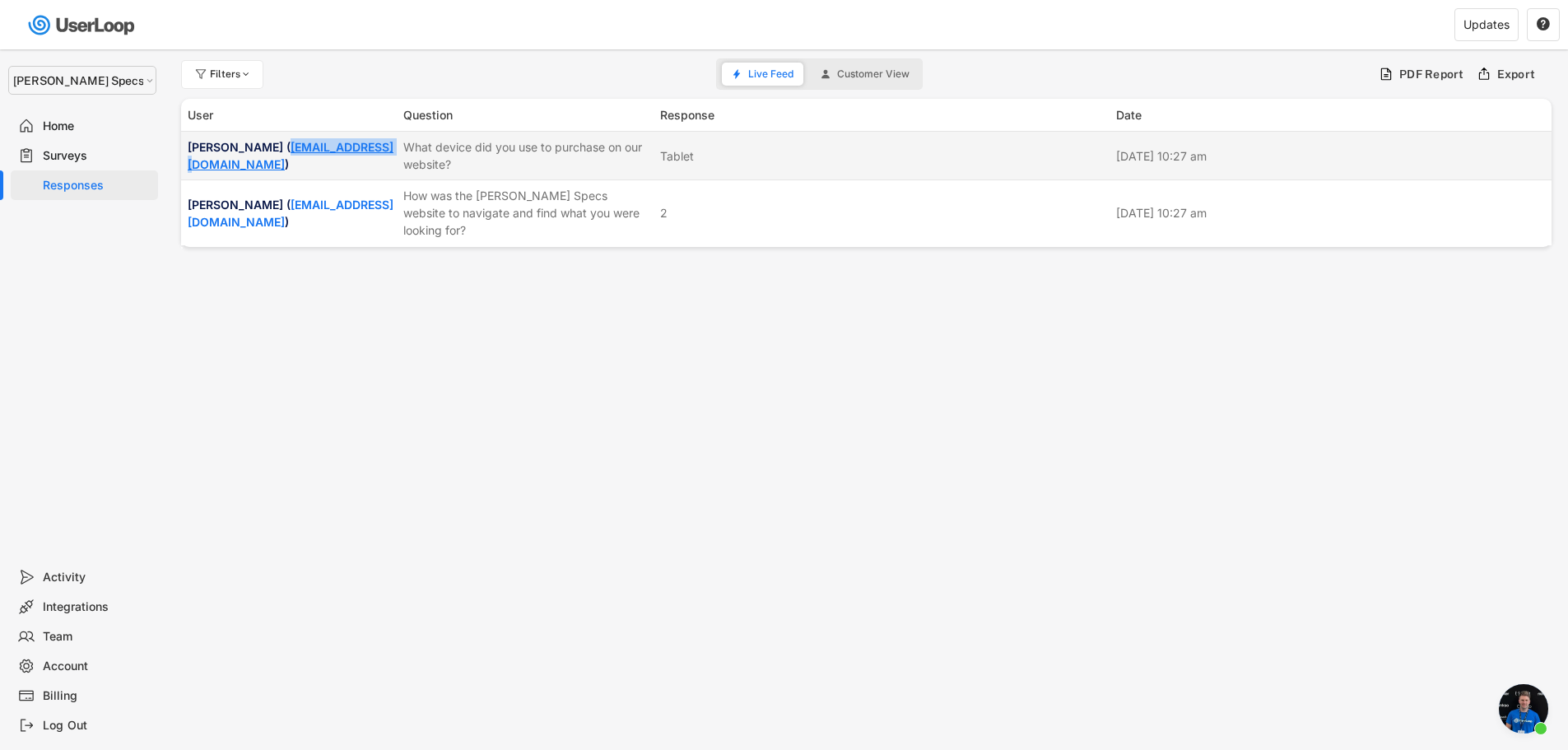
drag, startPoint x: 361, startPoint y: 157, endPoint x: 250, endPoint y: 160, distance: 111.0
click at [250, 160] on div "[PERSON_NAME] ( [EMAIL_ADDRESS][DOMAIN_NAME] )" at bounding box center [291, 156] width 206 height 34
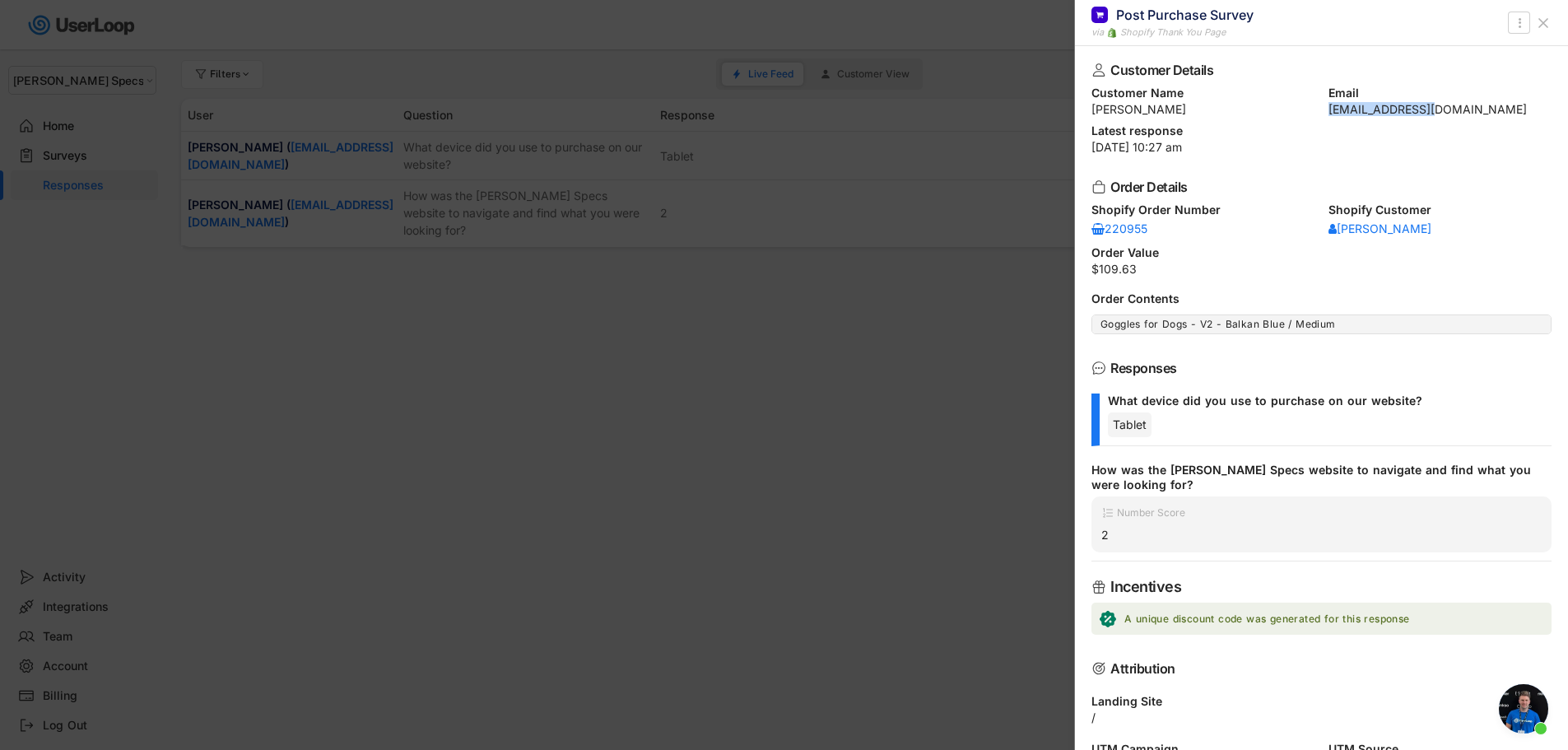
drag, startPoint x: 1441, startPoint y: 110, endPoint x: 1320, endPoint y: 112, distance: 121.0
click at [1320, 112] on div "Customer Name [PERSON_NAME] Email [EMAIL_ADDRESS][DOMAIN_NAME]" at bounding box center [1321, 100] width 460 height 28
copy div "[EMAIL_ADDRESS][DOMAIN_NAME]"
click at [763, 339] on div at bounding box center [784, 375] width 1568 height 750
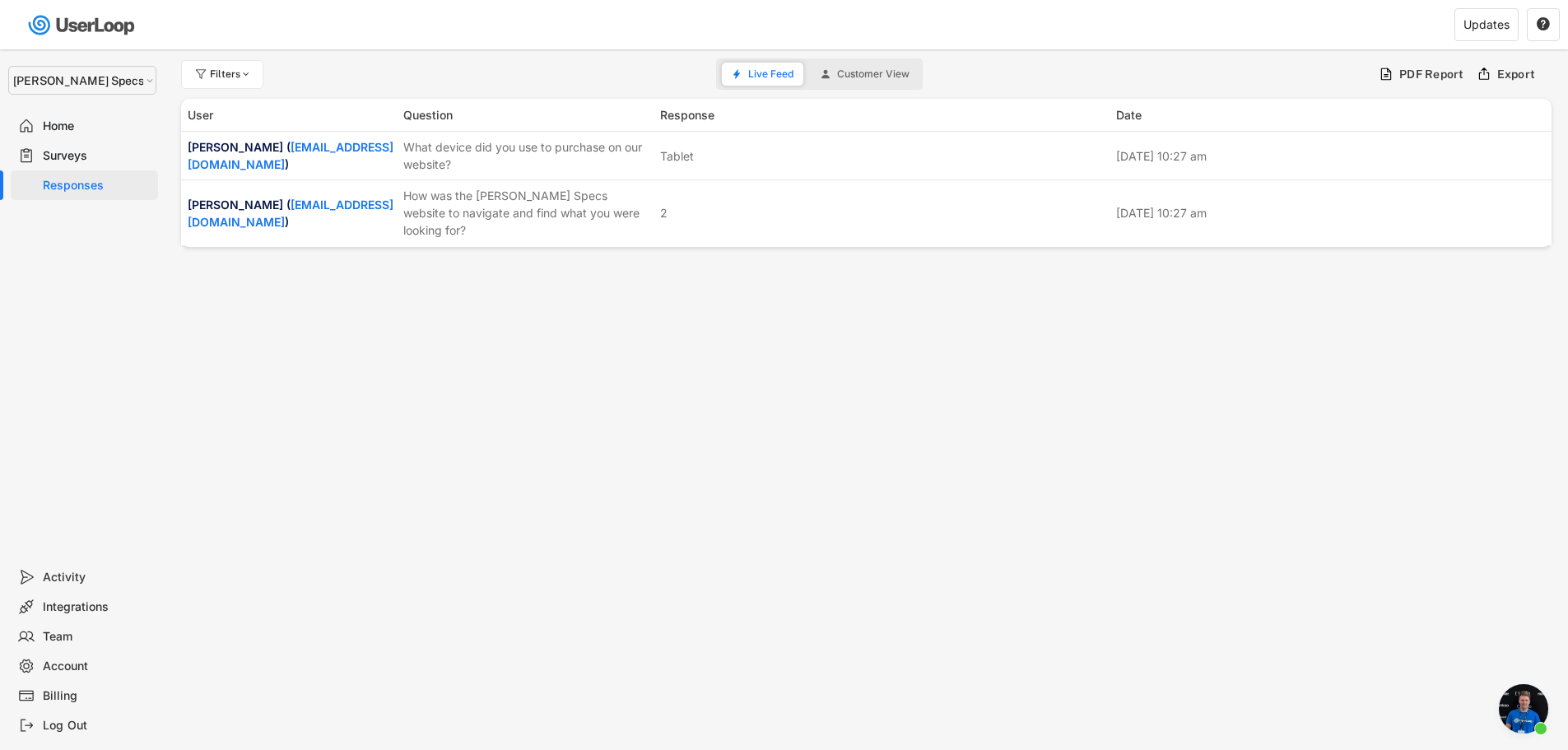
click at [24, 147] on div "Surveys" at bounding box center [84, 156] width 147 height 30
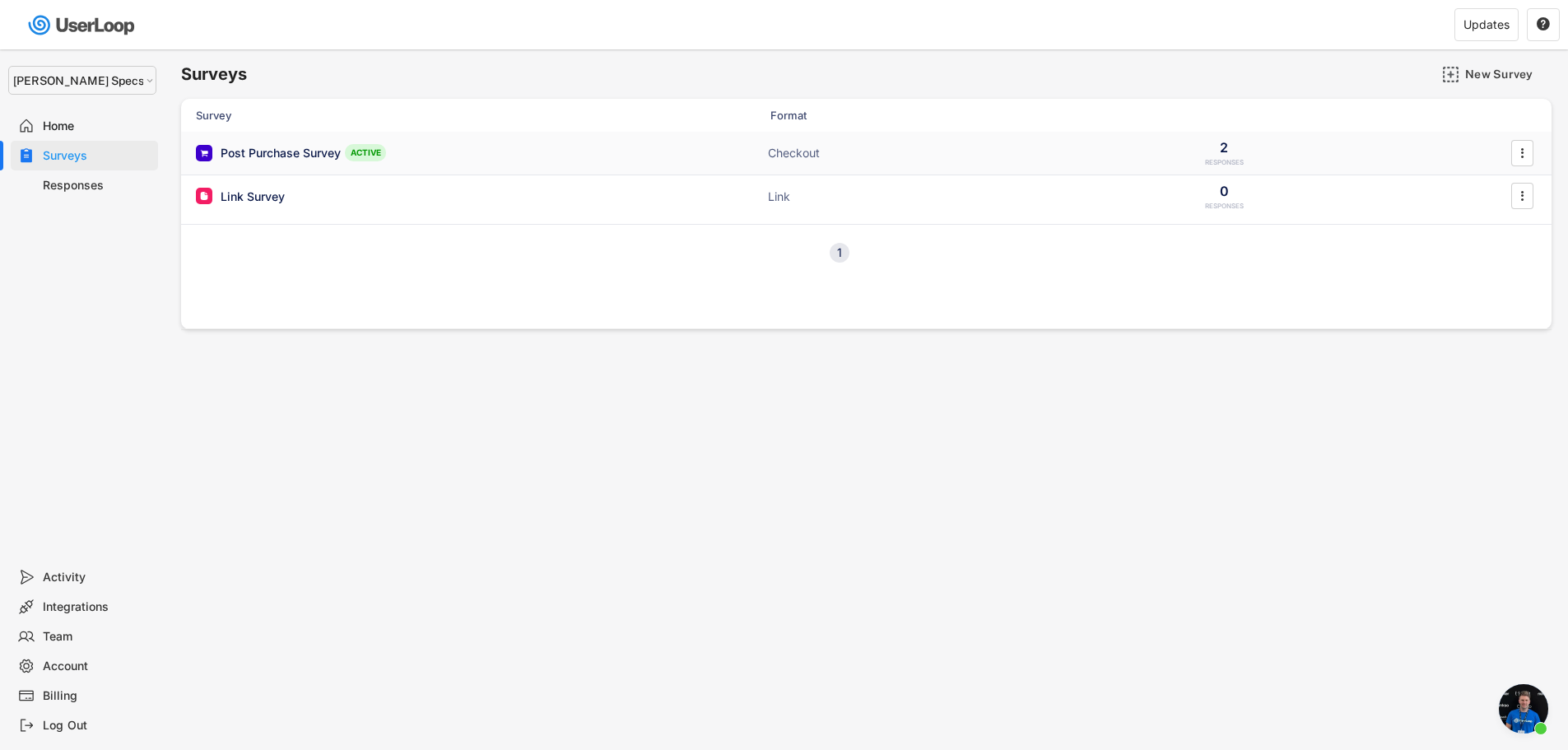
click at [297, 153] on div "Post Purchase Survey" at bounding box center [280, 153] width 120 height 16
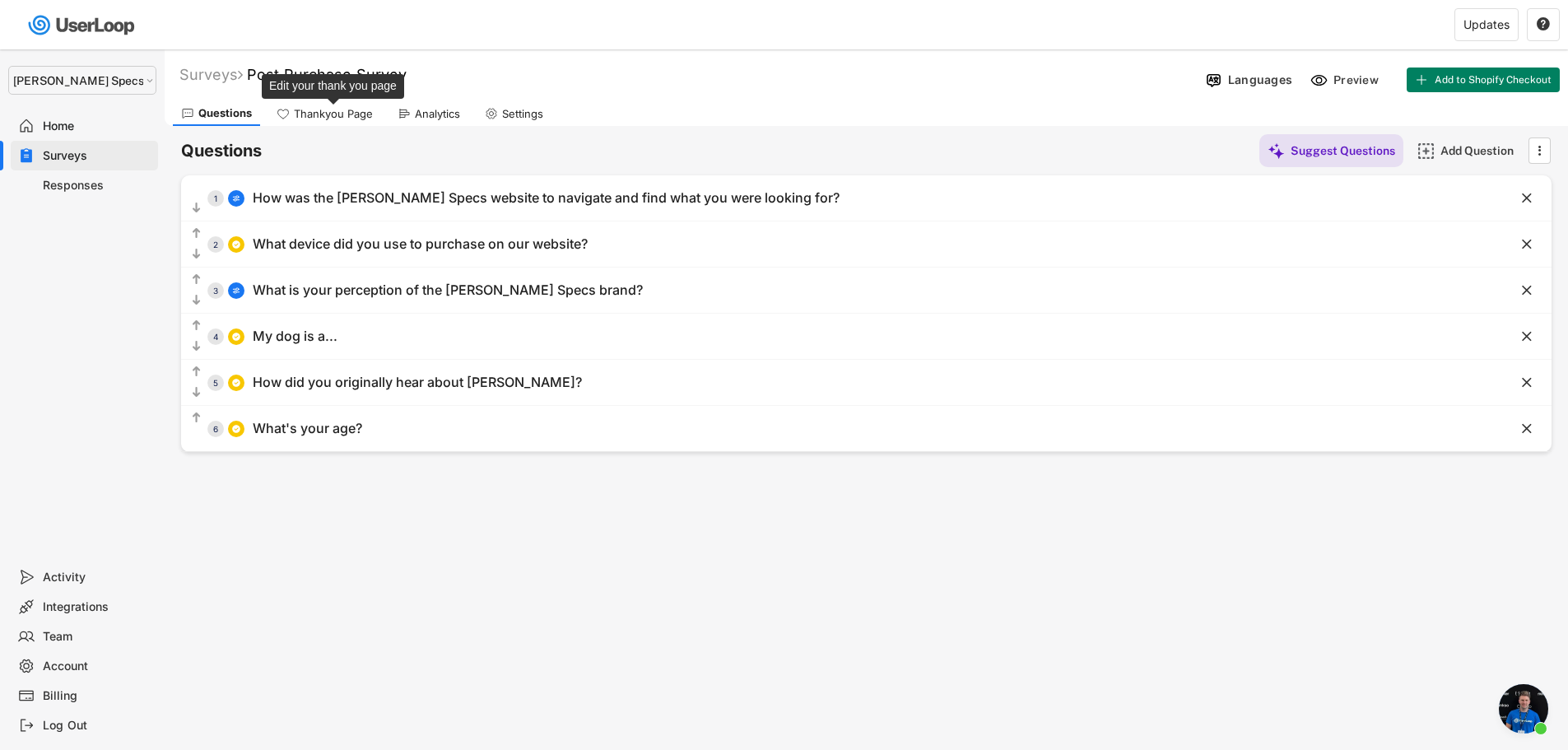
click at [346, 115] on div "Thankyou Page" at bounding box center [333, 113] width 79 height 14
